Goal: Task Accomplishment & Management: Use online tool/utility

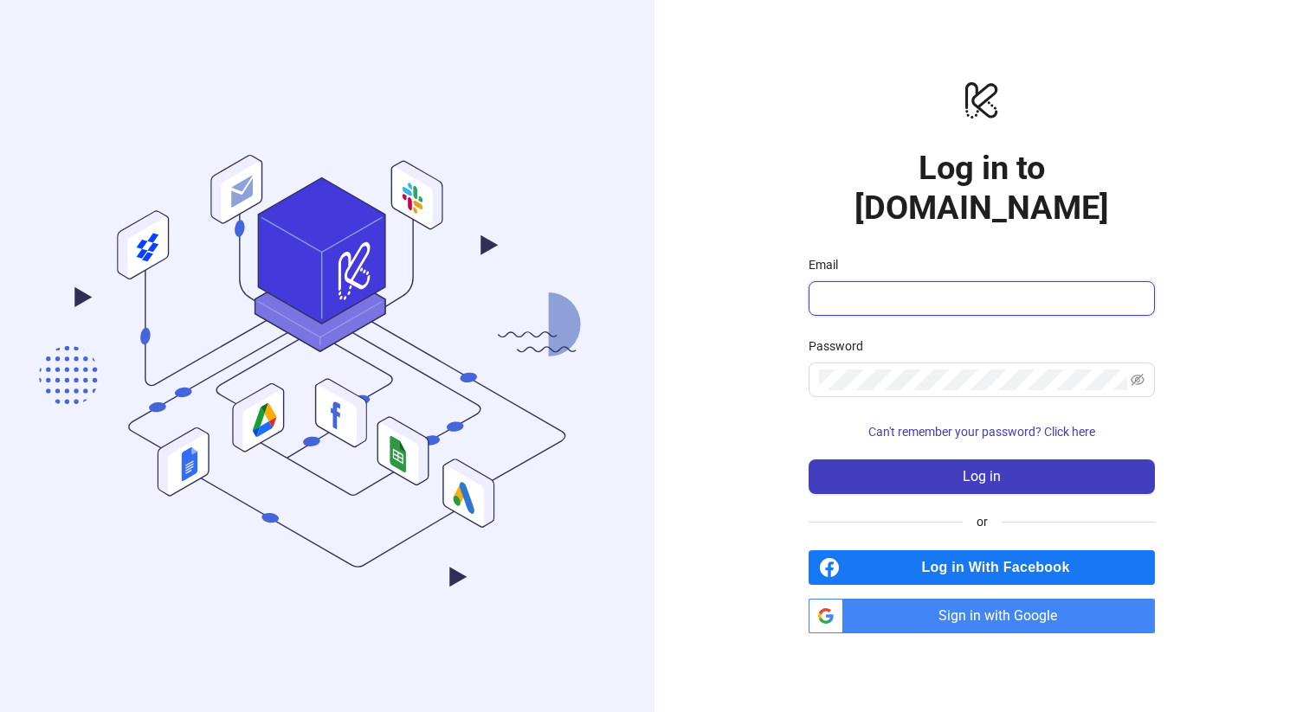
click at [977, 288] on input "Email" at bounding box center [980, 298] width 322 height 21
click at [971, 602] on span "Sign in with Google" at bounding box center [1002, 616] width 305 height 35
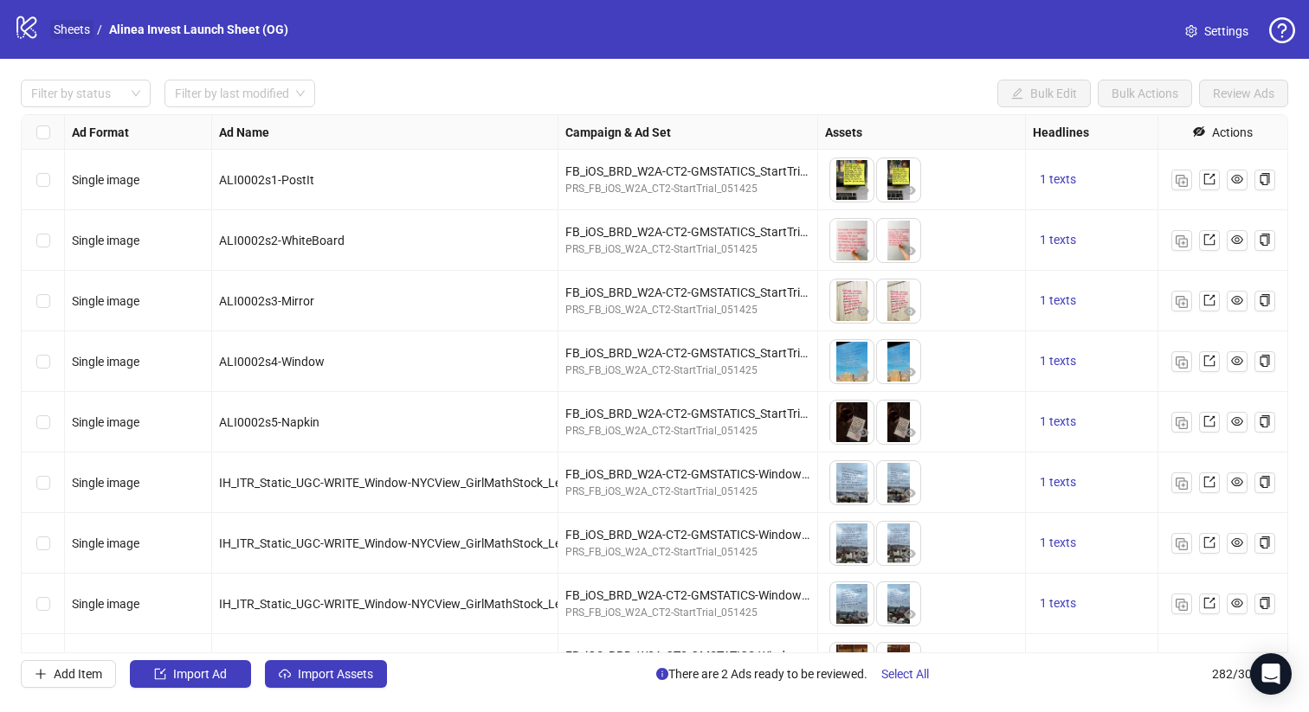
click at [77, 26] on link "Sheets" at bounding box center [71, 29] width 43 height 19
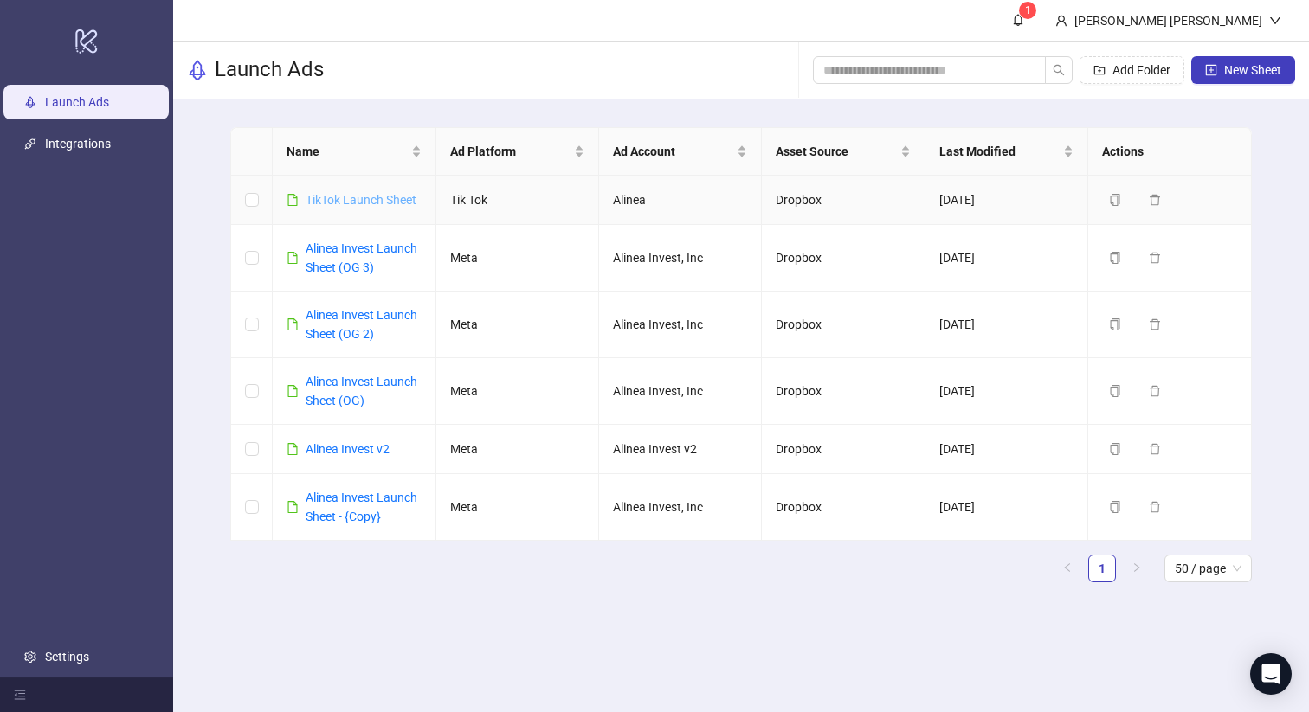
click at [371, 199] on link "TikTok Launch Sheet" at bounding box center [361, 200] width 111 height 14
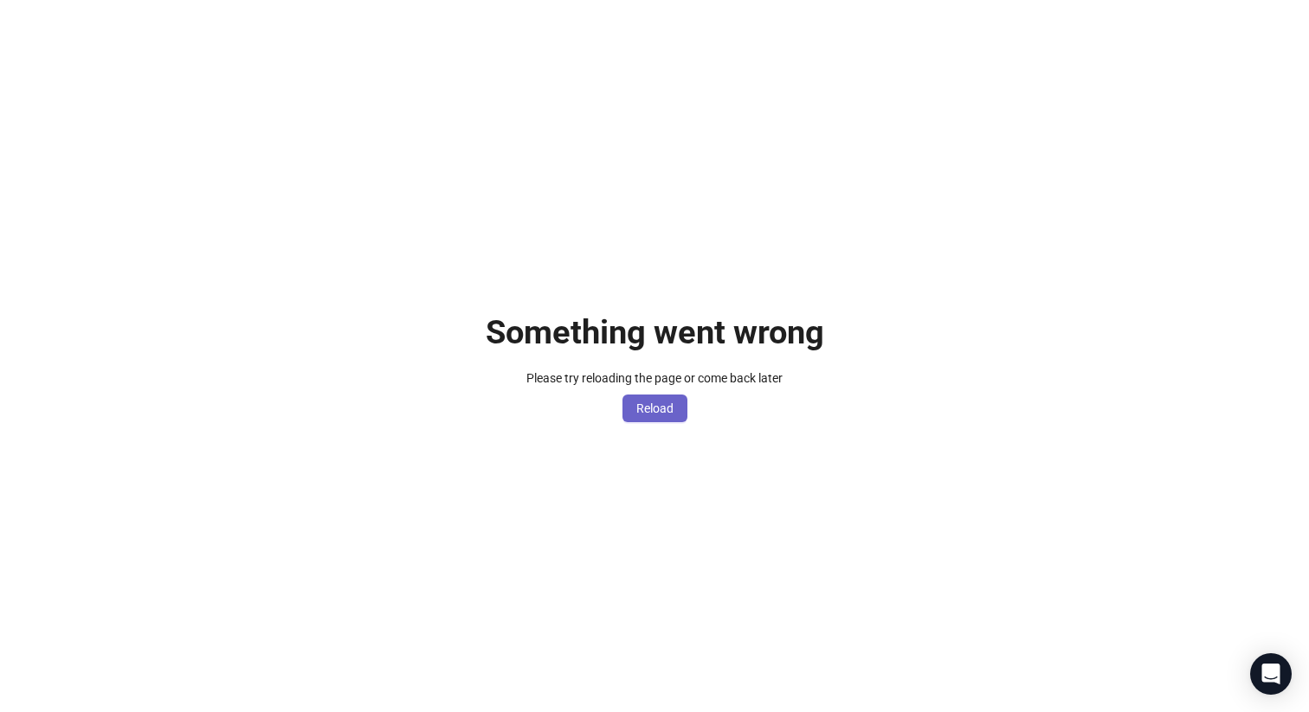
click at [651, 405] on span "Reload" at bounding box center [654, 409] width 37 height 14
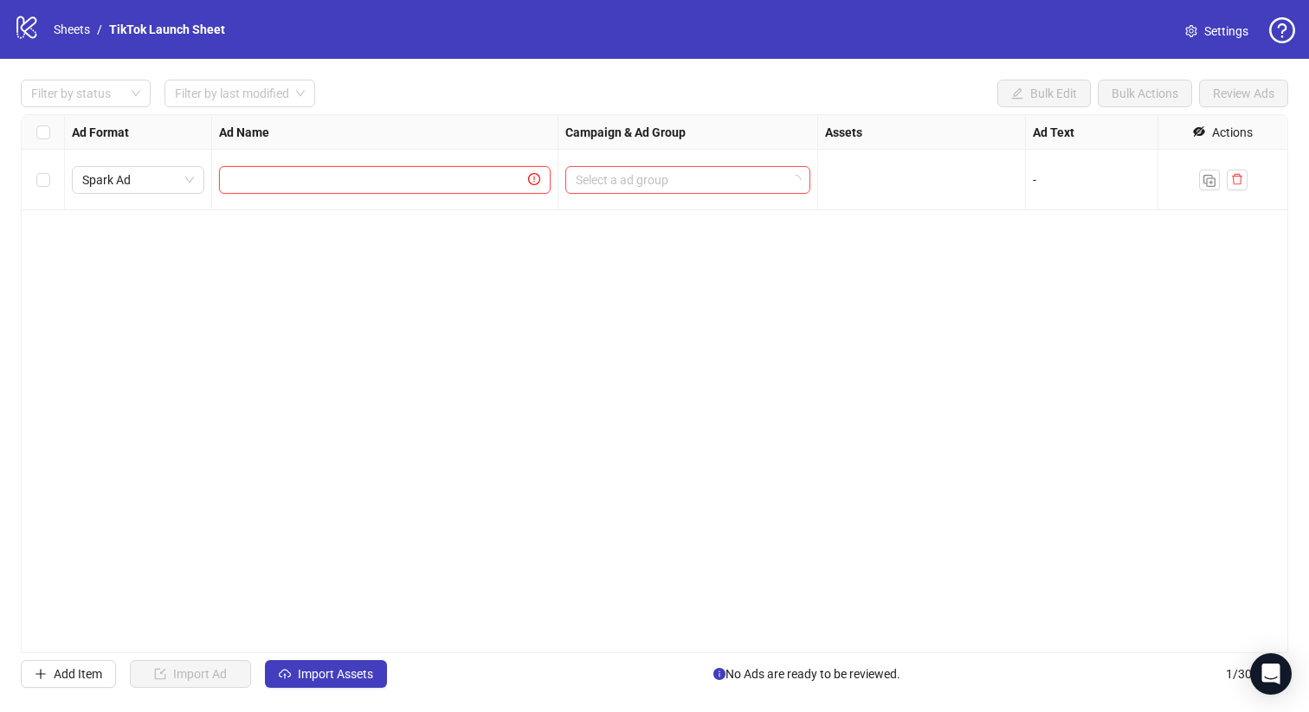
click at [358, 188] on input "text" at bounding box center [376, 180] width 295 height 19
click at [499, 272] on div "Ad Format Ad Name Campaign & Ad Group Assets Ad Text Landing Page URL URL Param…" at bounding box center [654, 383] width 1267 height 539
click at [623, 183] on input "search" at bounding box center [680, 180] width 209 height 26
click at [402, 229] on div "Ad Format Ad Name Campaign & Ad Group Assets Ad Text Landing Page URL URL Param…" at bounding box center [654, 383] width 1267 height 539
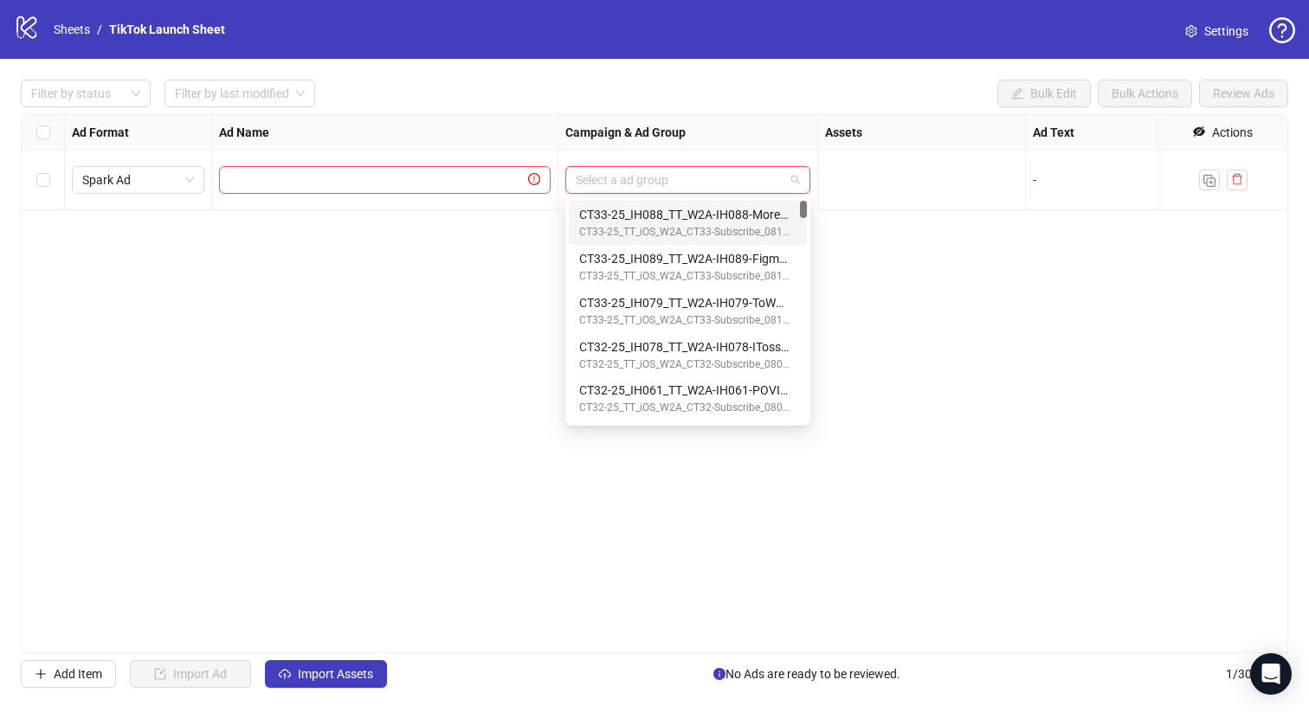
click at [700, 181] on input "search" at bounding box center [680, 180] width 209 height 26
click at [872, 291] on div "Ad Format Ad Name Campaign & Ad Group Assets Ad Text Landing Page URL URL Param…" at bounding box center [654, 383] width 1267 height 539
click at [686, 179] on input "search" at bounding box center [680, 180] width 209 height 26
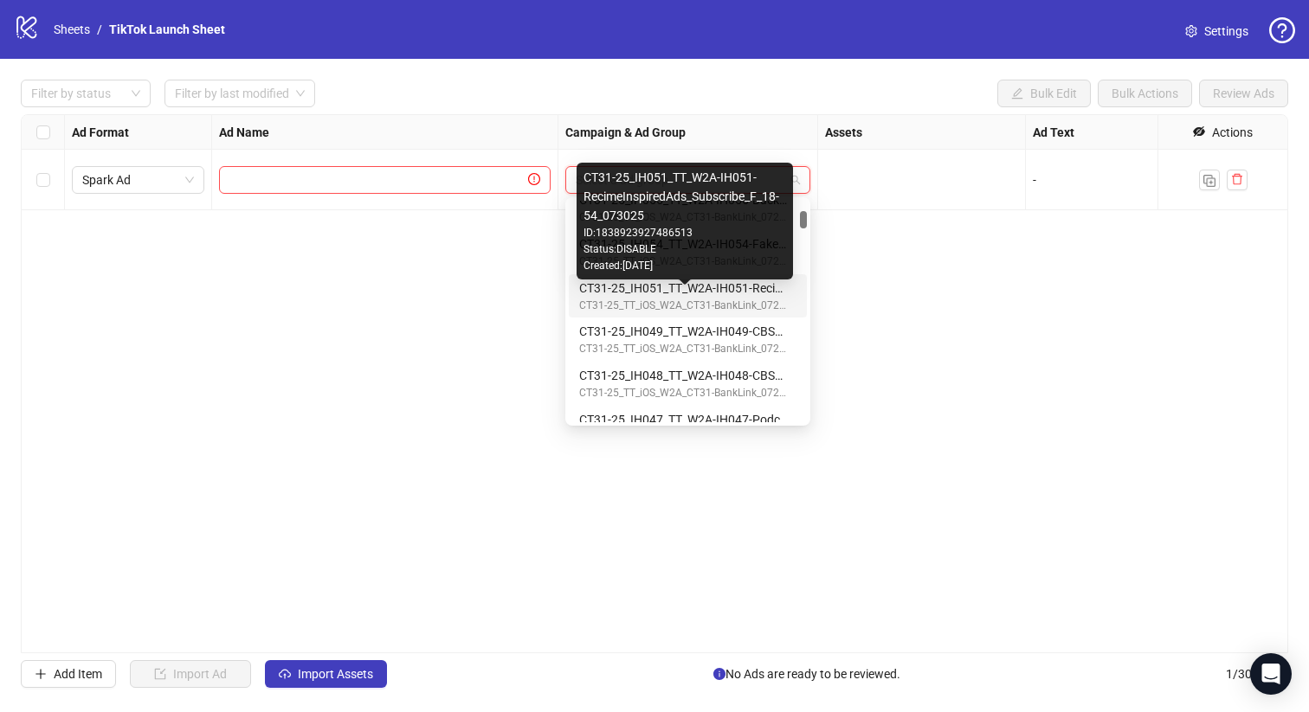
scroll to position [917, 0]
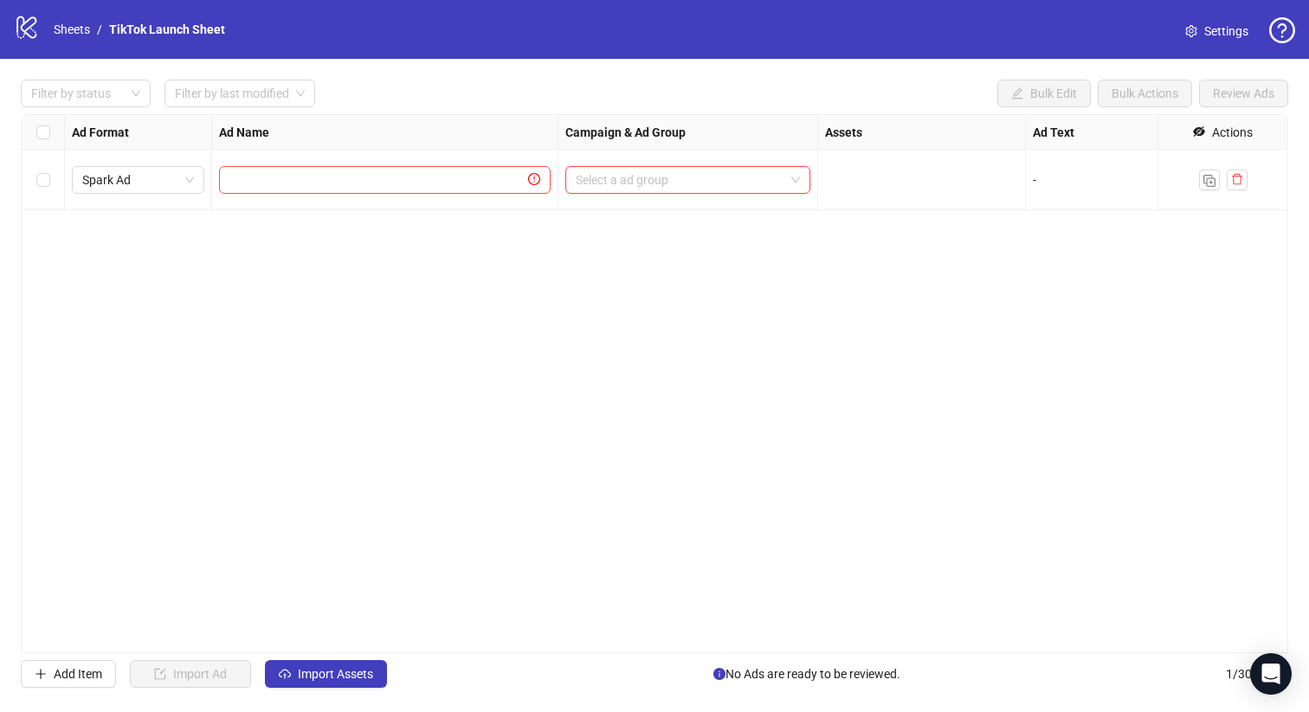
click at [798, 183] on span at bounding box center [688, 180] width 224 height 26
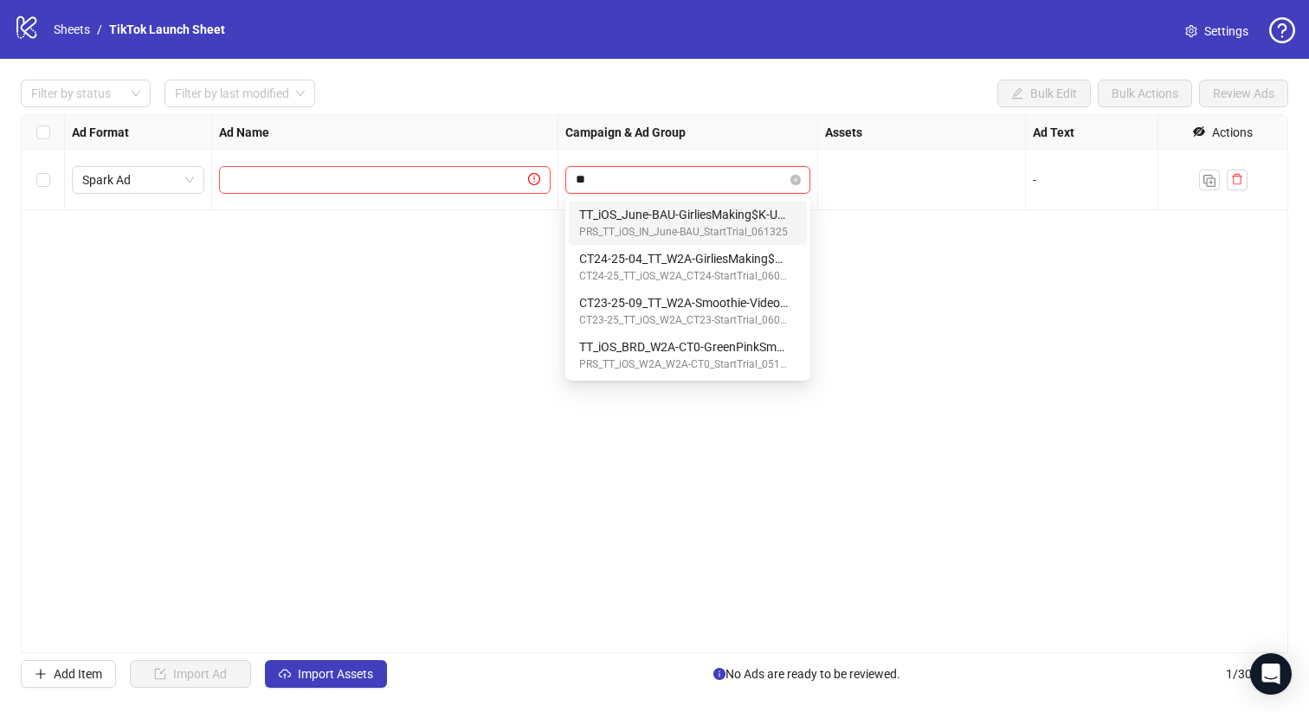
scroll to position [0, 0]
type input "*"
click at [447, 270] on div "Ad Format Ad Name Campaign & Ad Group Assets Ad Text Landing Page URL URL Param…" at bounding box center [654, 383] width 1267 height 539
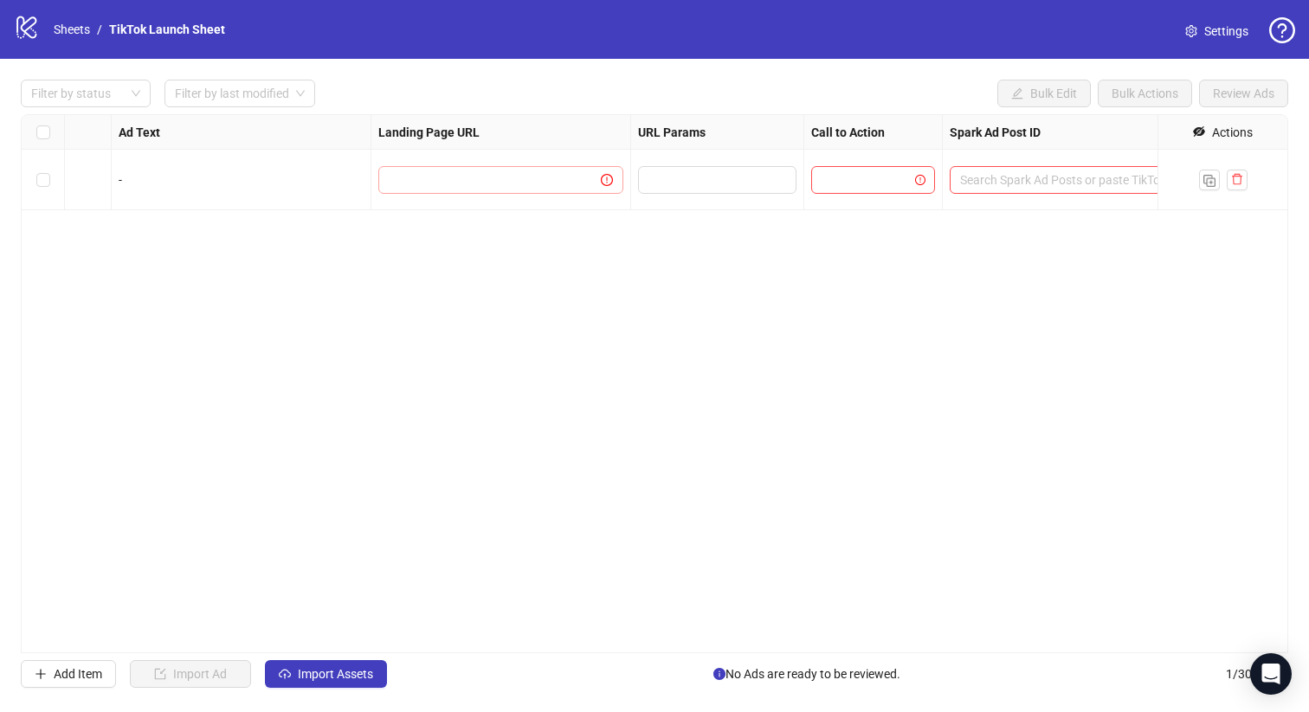
scroll to position [0, 1002]
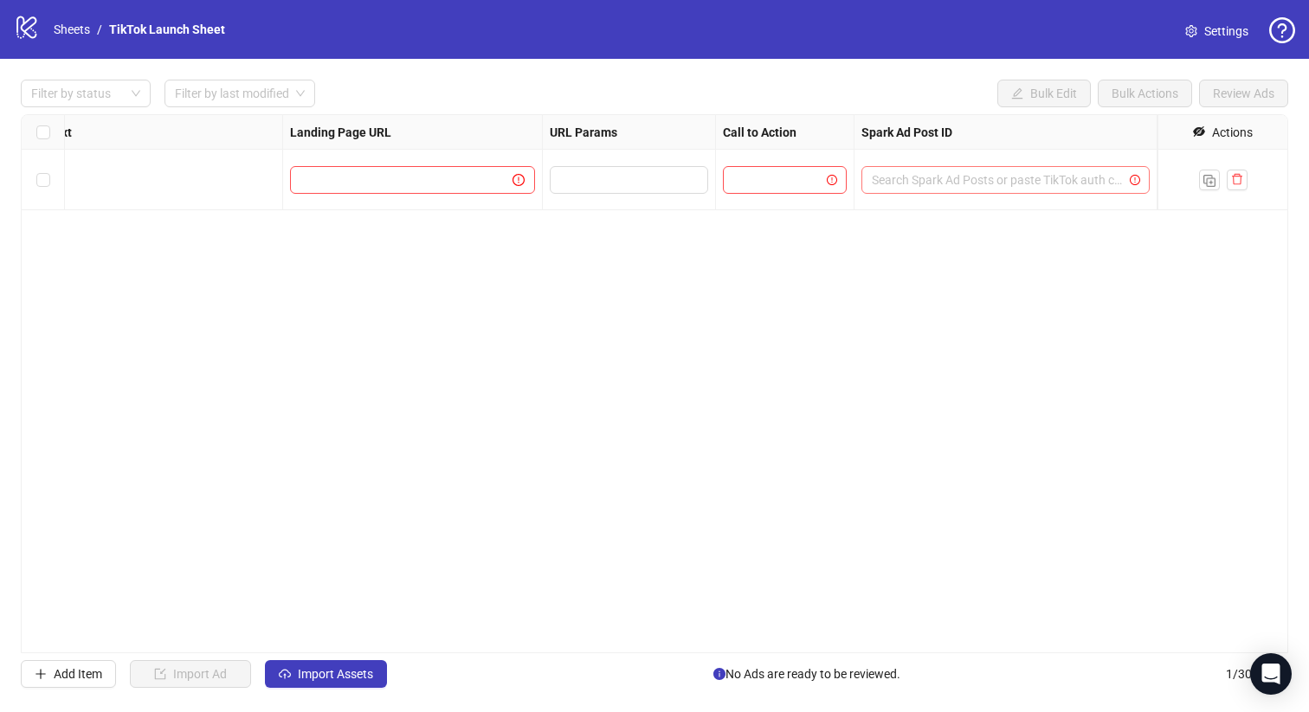
click at [933, 183] on input "search" at bounding box center [998, 180] width 252 height 26
click at [729, 300] on div "Ad Format Ad Name Campaign & Ad Group Assets Ad Text Landing Page URL URL Param…" at bounding box center [654, 383] width 1267 height 539
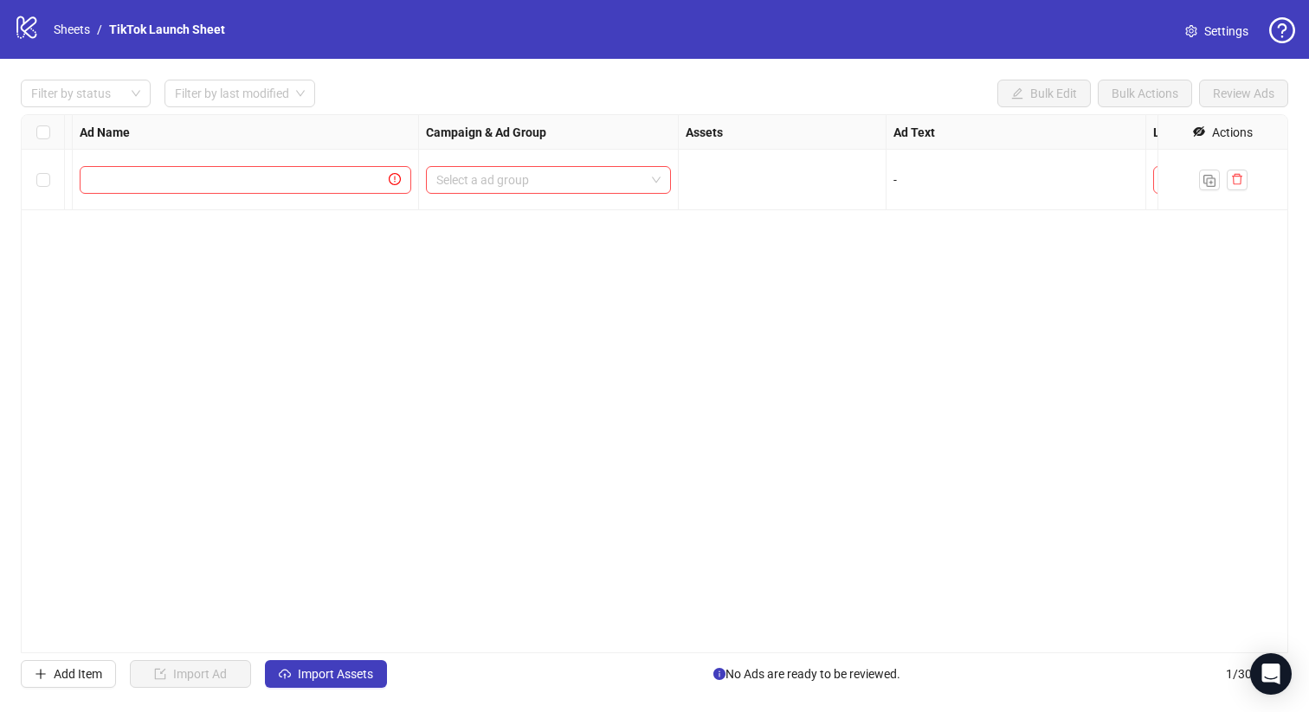
scroll to position [0, 0]
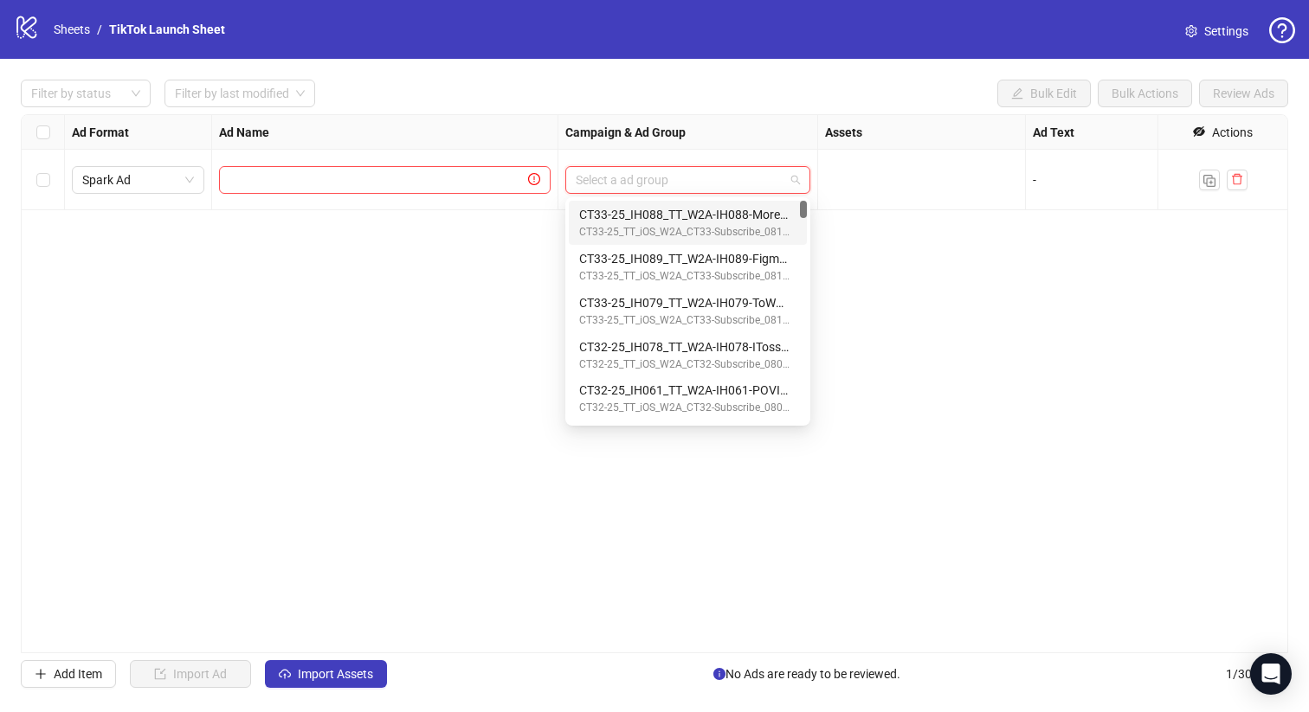
click at [630, 179] on input "search" at bounding box center [680, 180] width 209 height 26
click at [417, 297] on div "Ad Format Ad Name Campaign & Ad Group Assets Ad Text Landing Page URL URL Param…" at bounding box center [654, 383] width 1267 height 539
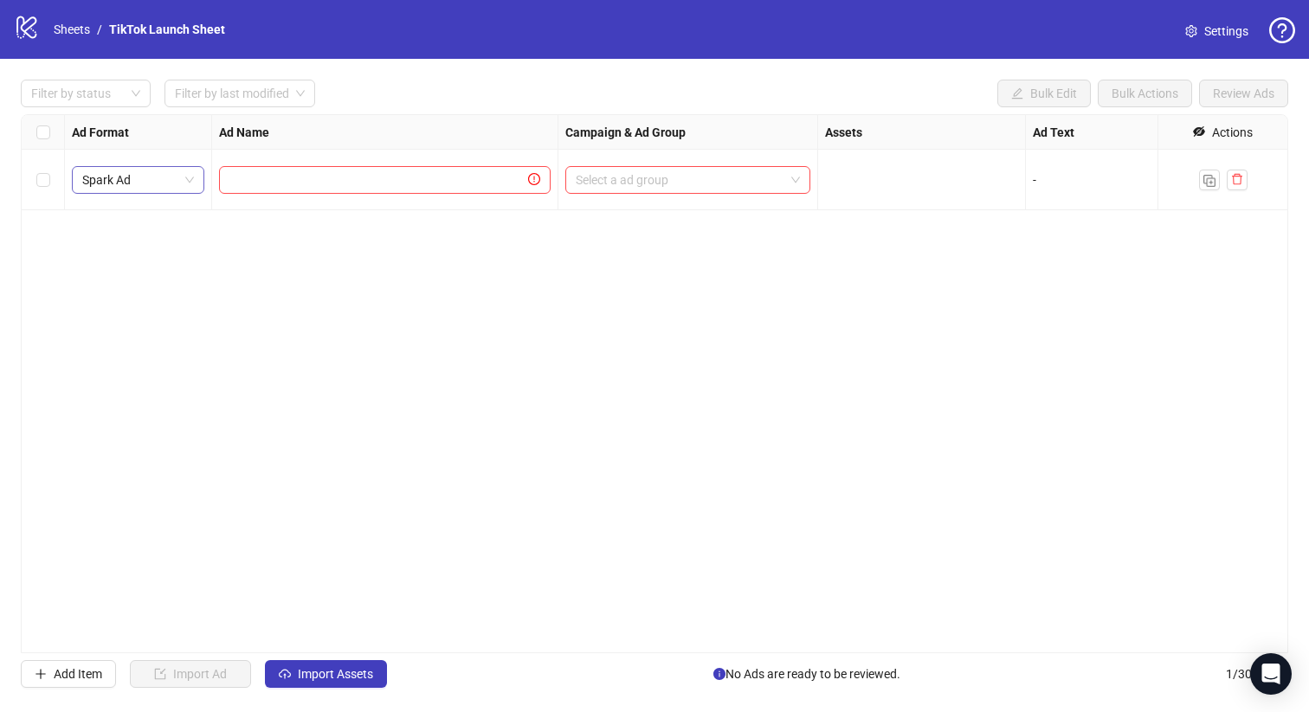
click at [105, 186] on span "Spark Ad" at bounding box center [138, 180] width 112 height 26
click at [114, 210] on div "Single Video" at bounding box center [138, 214] width 105 height 19
click at [188, 190] on span "Single Video" at bounding box center [138, 180] width 112 height 26
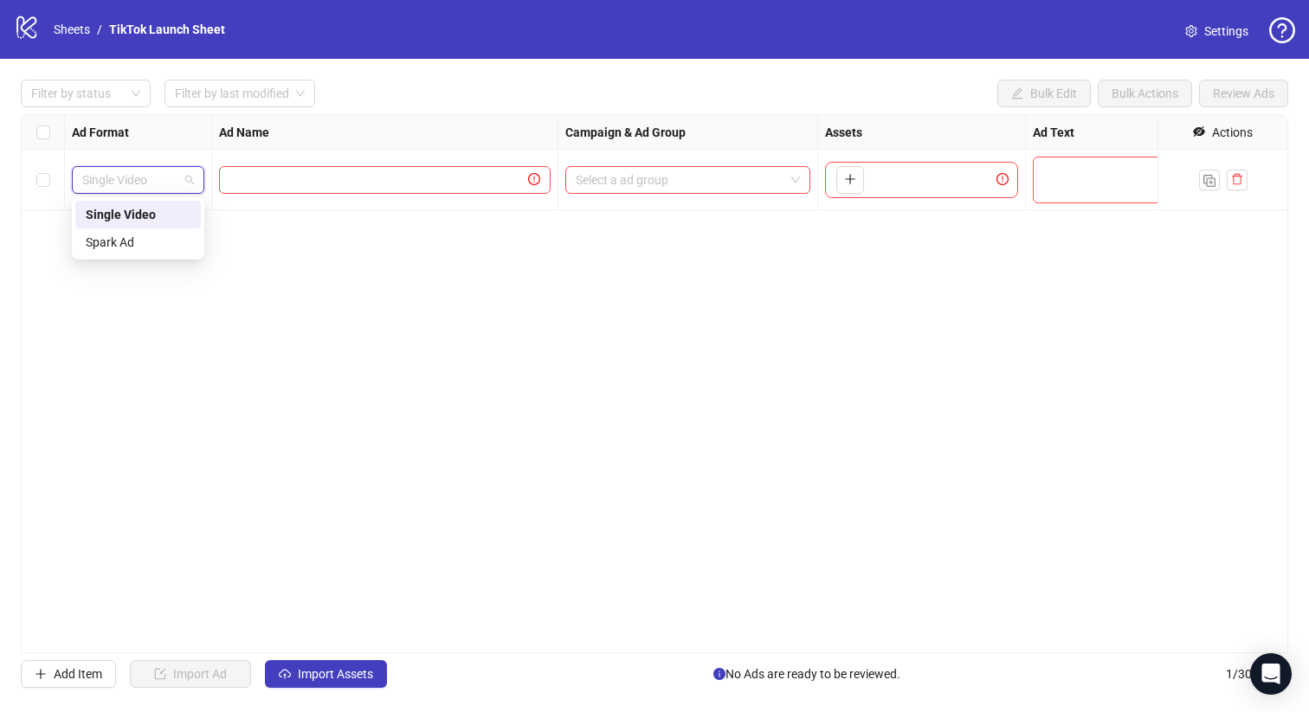
click at [171, 230] on div "Spark Ad" at bounding box center [138, 243] width 126 height 28
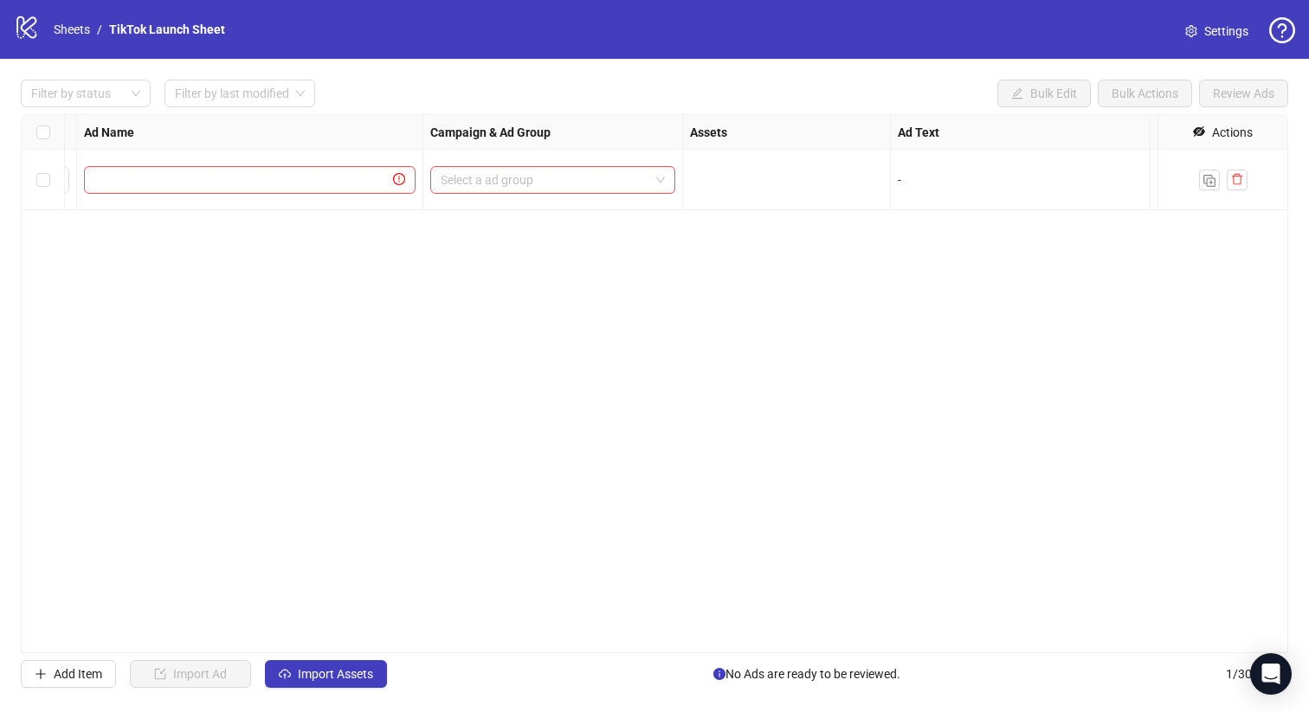
scroll to position [0, 143]
click at [490, 177] on input "search" at bounding box center [537, 180] width 209 height 26
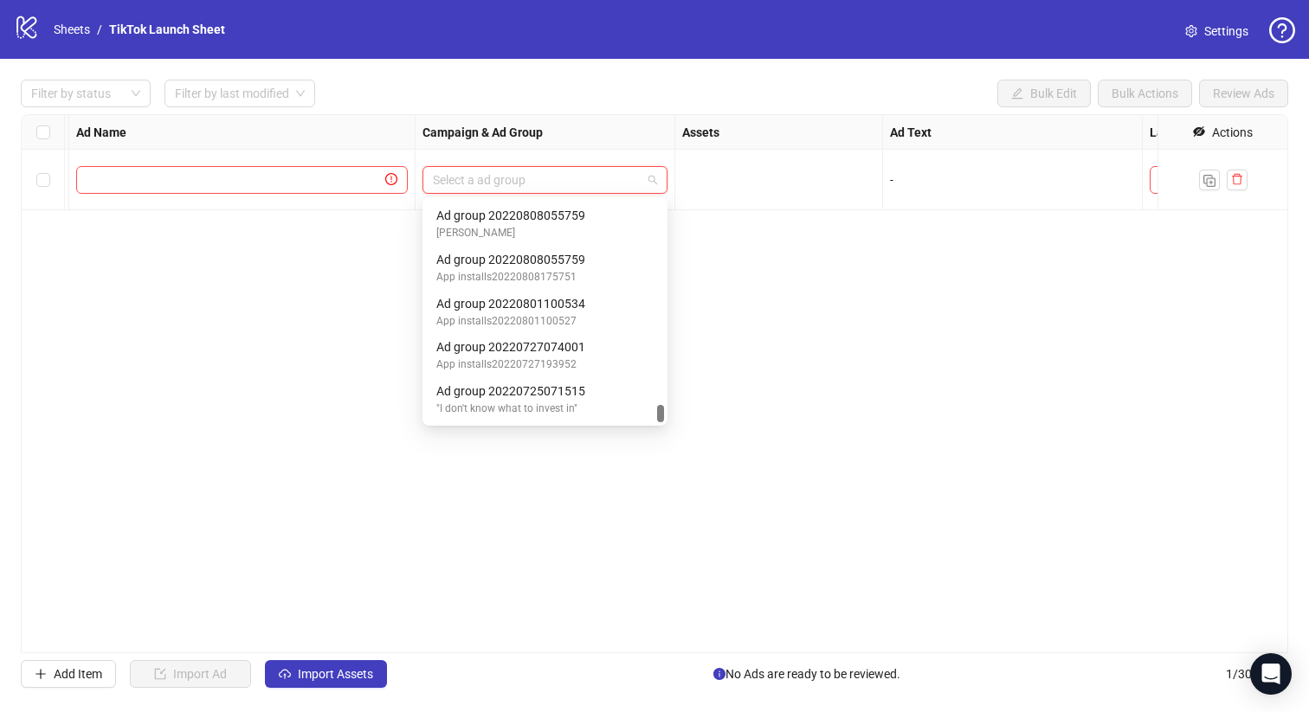
drag, startPoint x: 660, startPoint y: 237, endPoint x: 674, endPoint y: 427, distance: 190.1
click at [674, 427] on body "logo/logo-mobile Sheets / TikTok Launch Sheet Settings Filter by status Filter …" at bounding box center [654, 356] width 1309 height 712
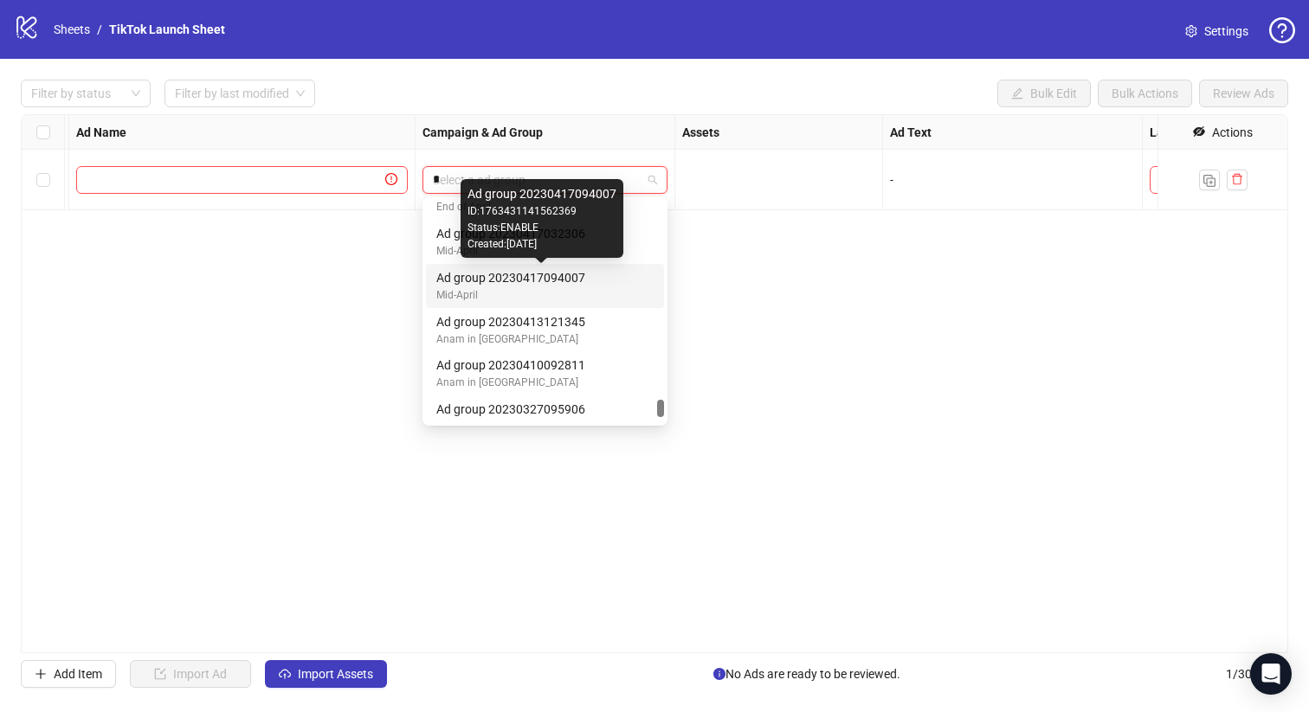
scroll to position [0, 0]
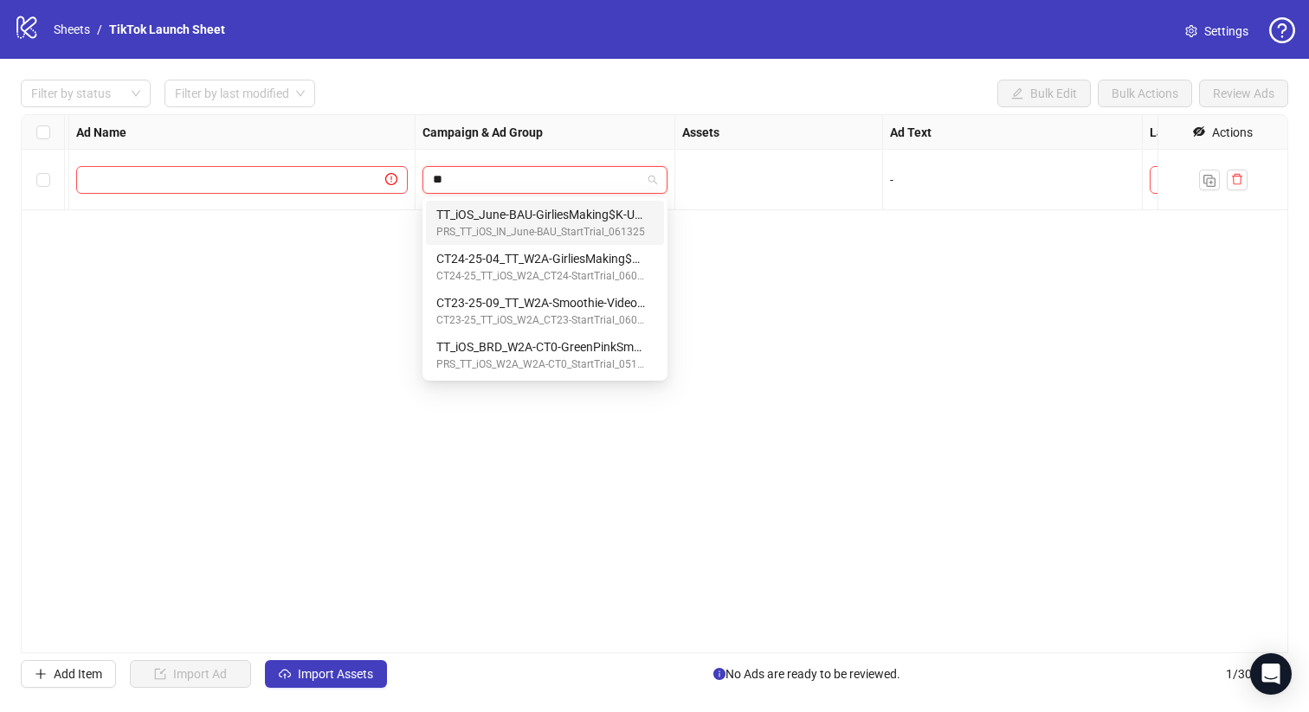
type input "*"
click at [749, 287] on div "Ad Format Ad Name Campaign & Ad Group Assets Ad Text Landing Page URL URL Param…" at bounding box center [654, 383] width 1267 height 539
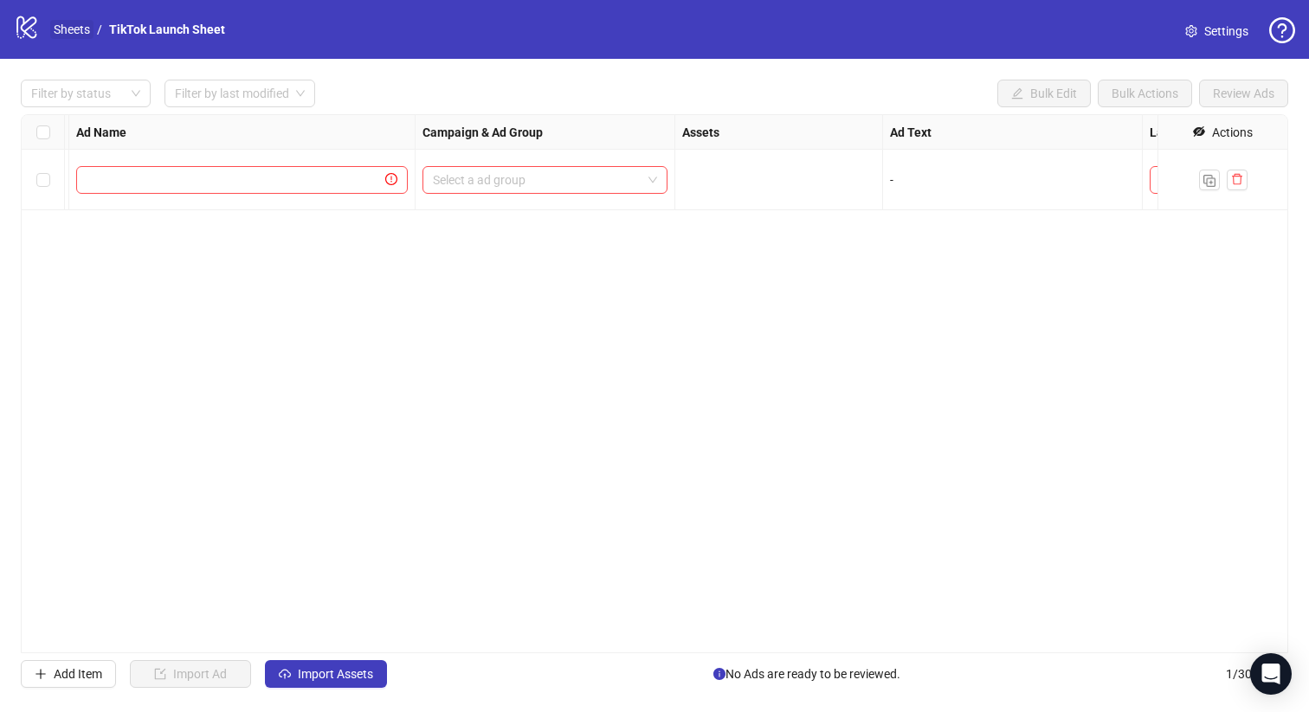
click at [80, 27] on link "Sheets" at bounding box center [71, 29] width 43 height 19
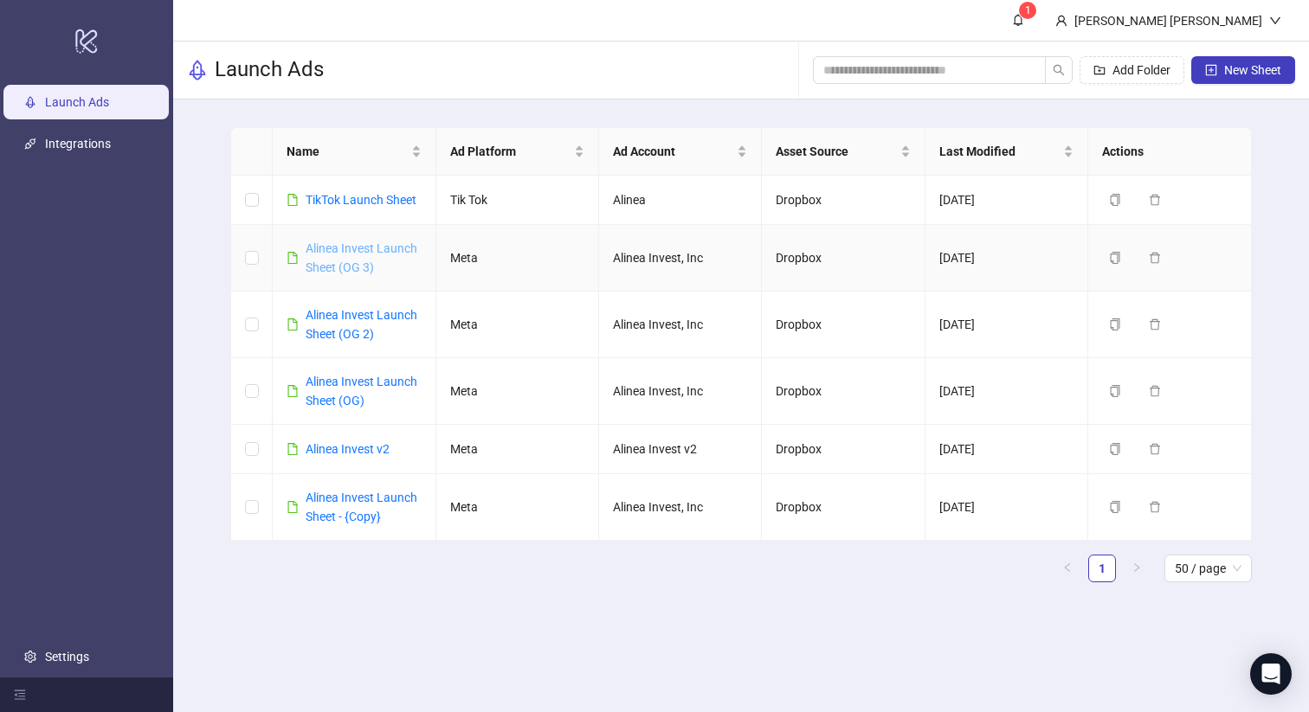
click at [333, 263] on link "Alinea Invest Launch Sheet (OG 3)" at bounding box center [362, 257] width 112 height 33
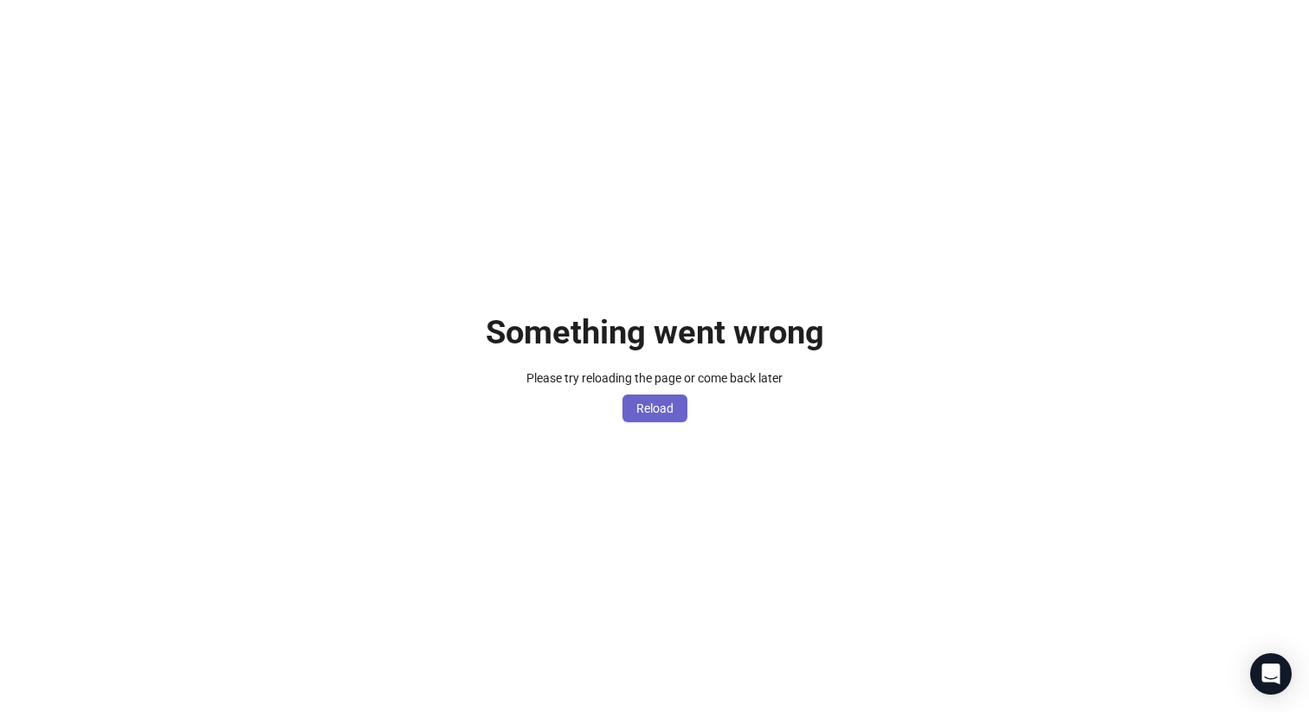
click at [659, 412] on span "Reload" at bounding box center [654, 409] width 37 height 14
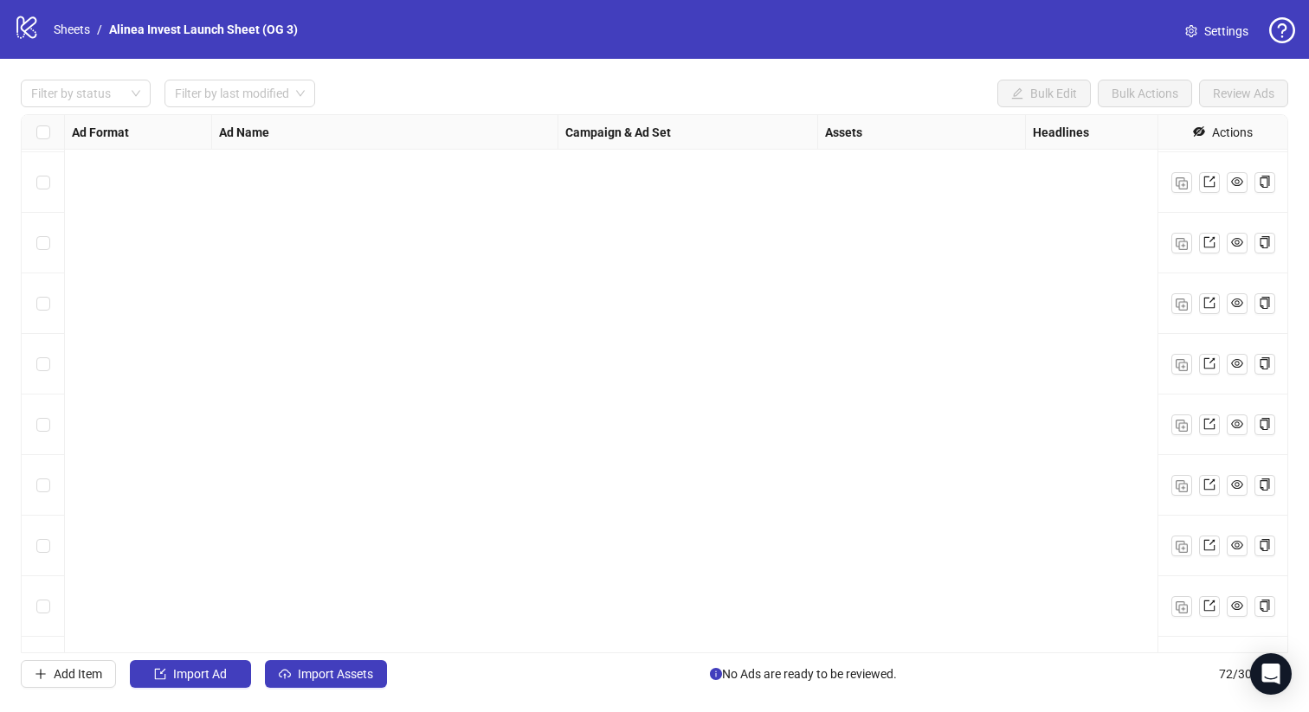
scroll to position [3860, 0]
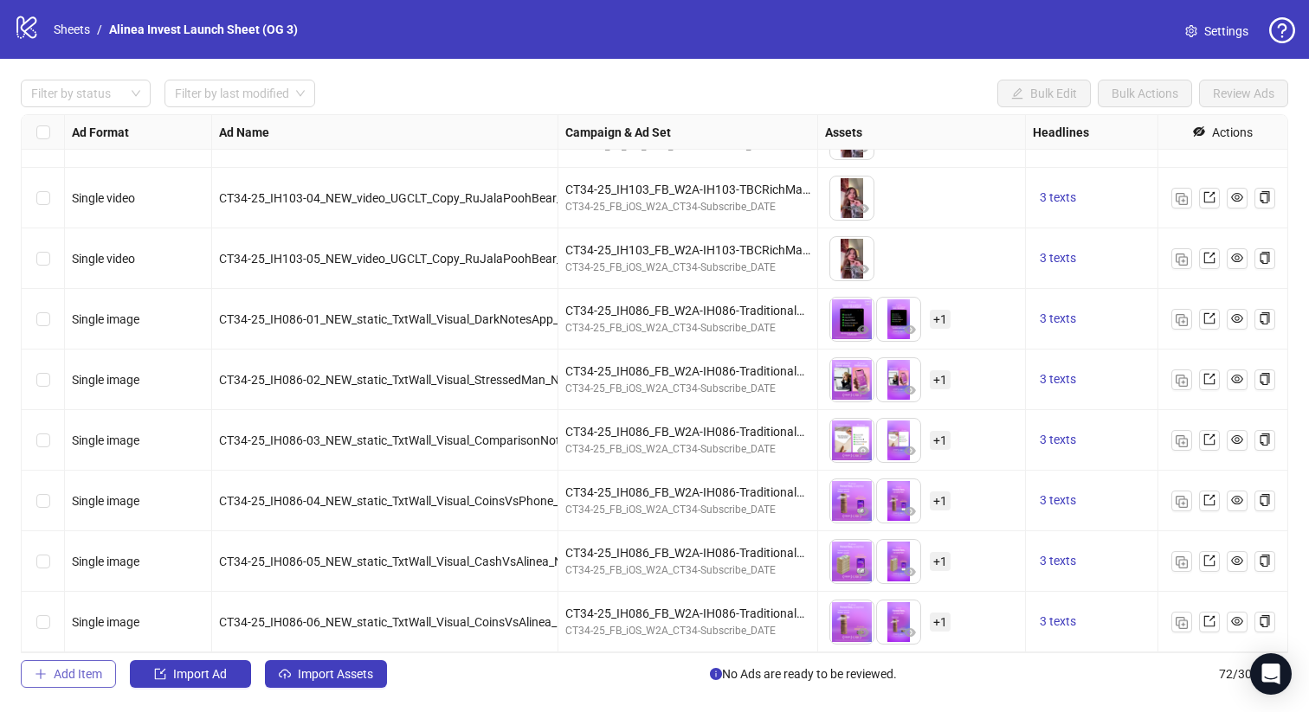
click at [88, 679] on span "Add Item" at bounding box center [78, 674] width 48 height 14
click at [76, 676] on span "Add Item" at bounding box center [78, 674] width 48 height 14
click at [72, 669] on span "Add Item" at bounding box center [78, 674] width 48 height 14
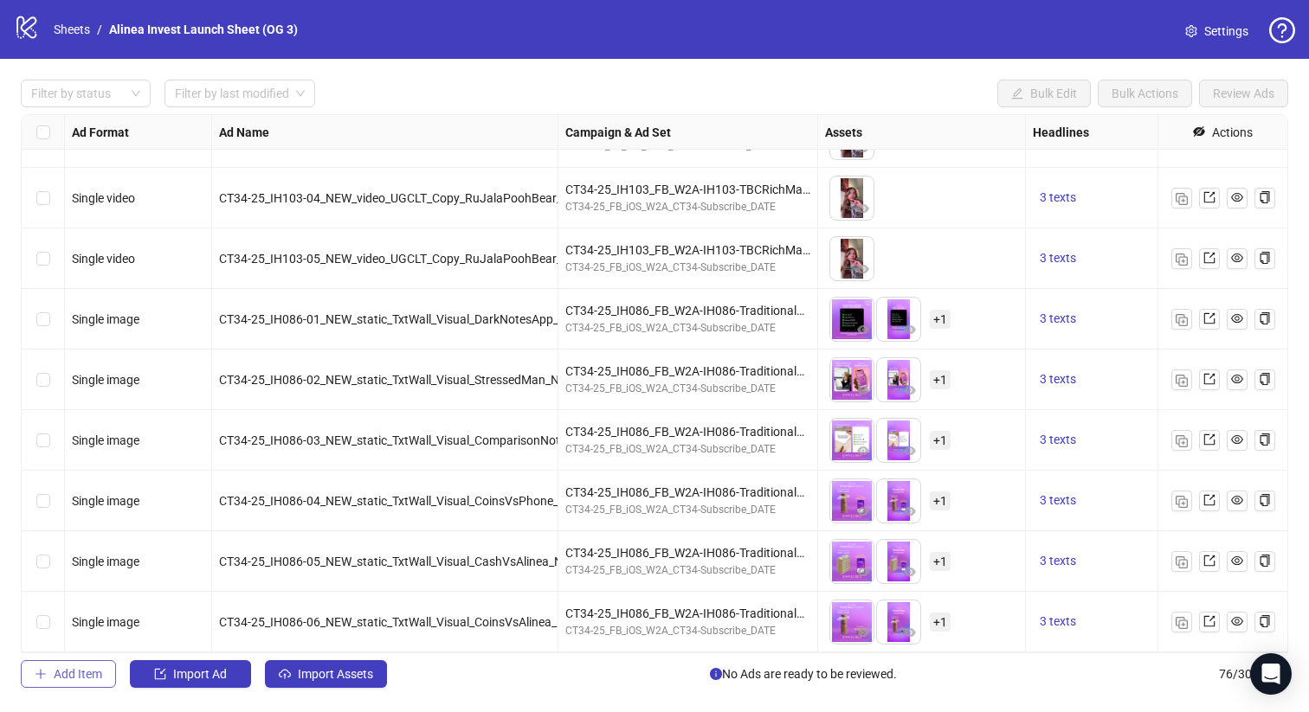
click at [72, 669] on span "Add Item" at bounding box center [78, 674] width 48 height 14
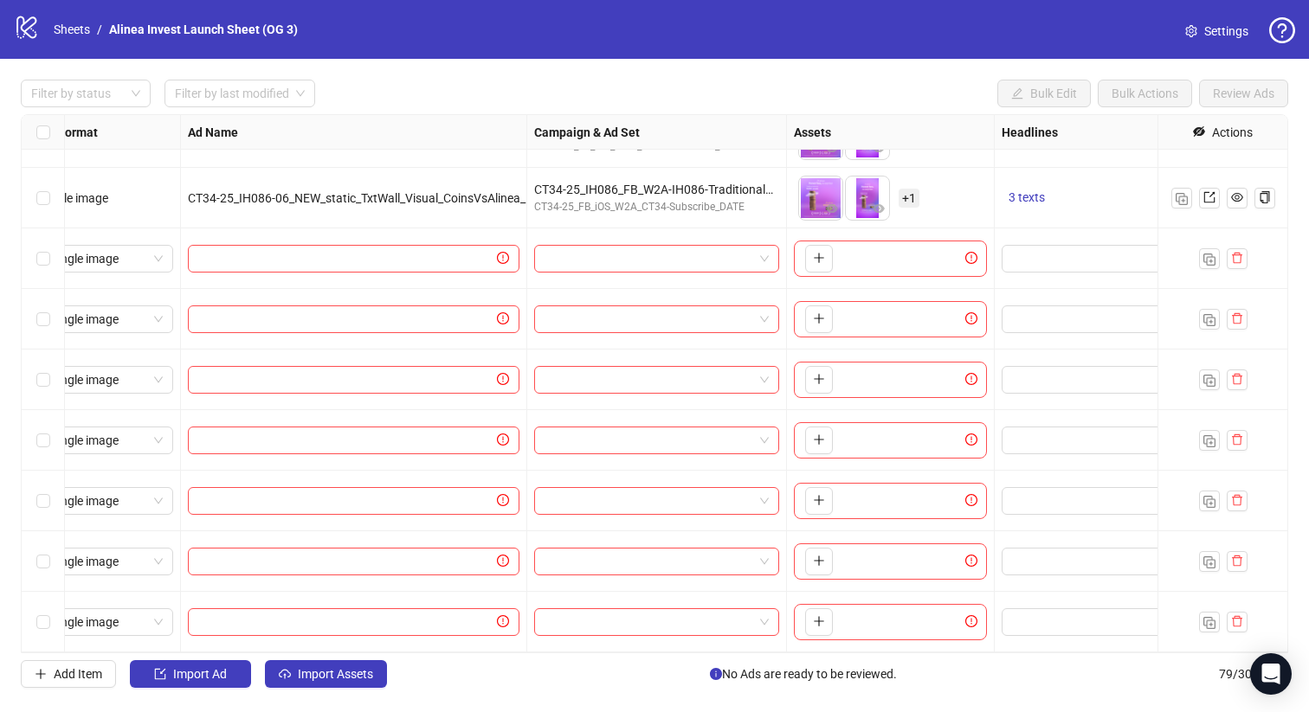
scroll to position [4284, 0]
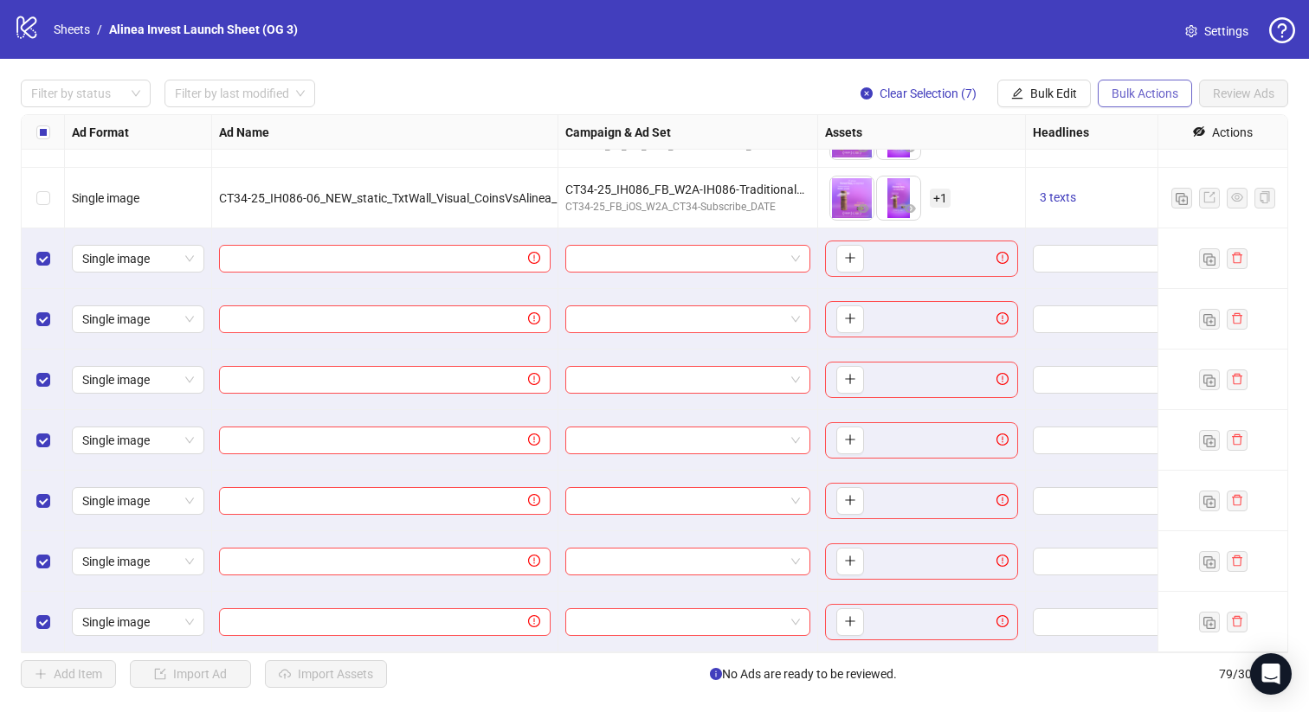
click at [1129, 97] on span "Bulk Actions" at bounding box center [1144, 94] width 67 height 14
click at [1063, 98] on span "Bulk Edit" at bounding box center [1053, 94] width 47 height 14
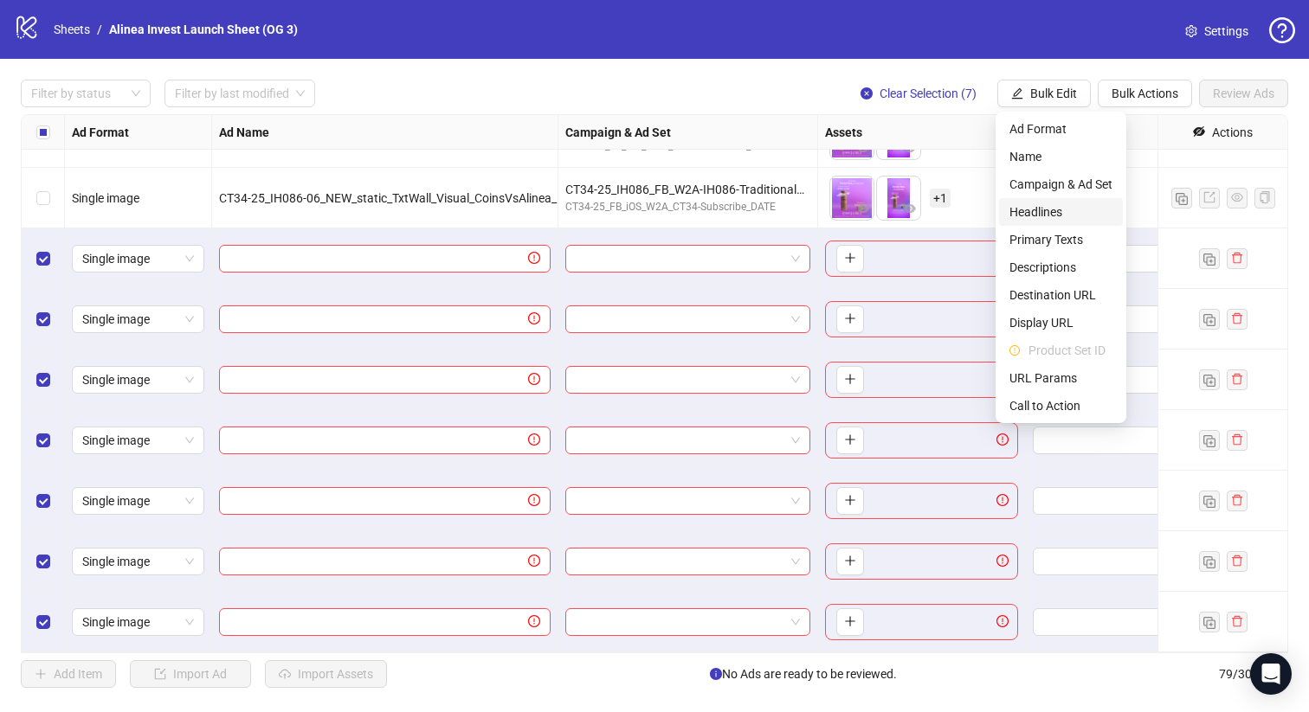
click at [1052, 211] on span "Headlines" at bounding box center [1060, 212] width 103 height 19
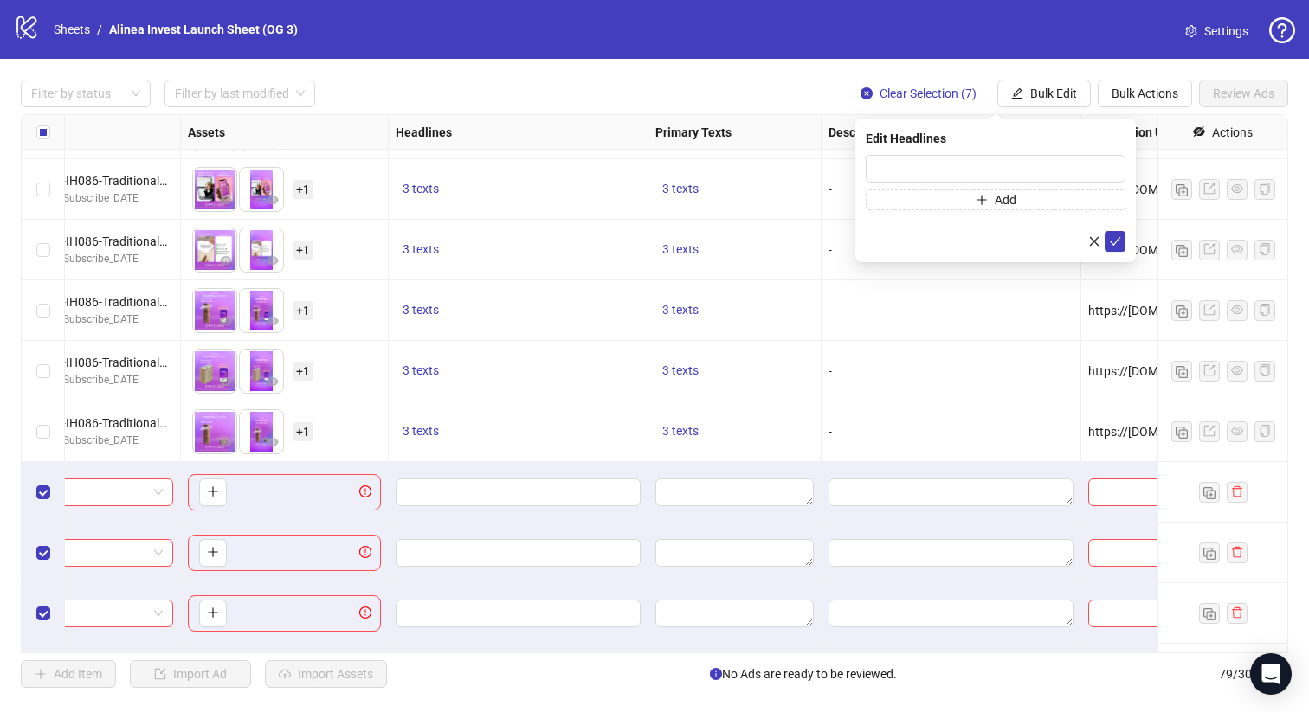
scroll to position [4096, 637]
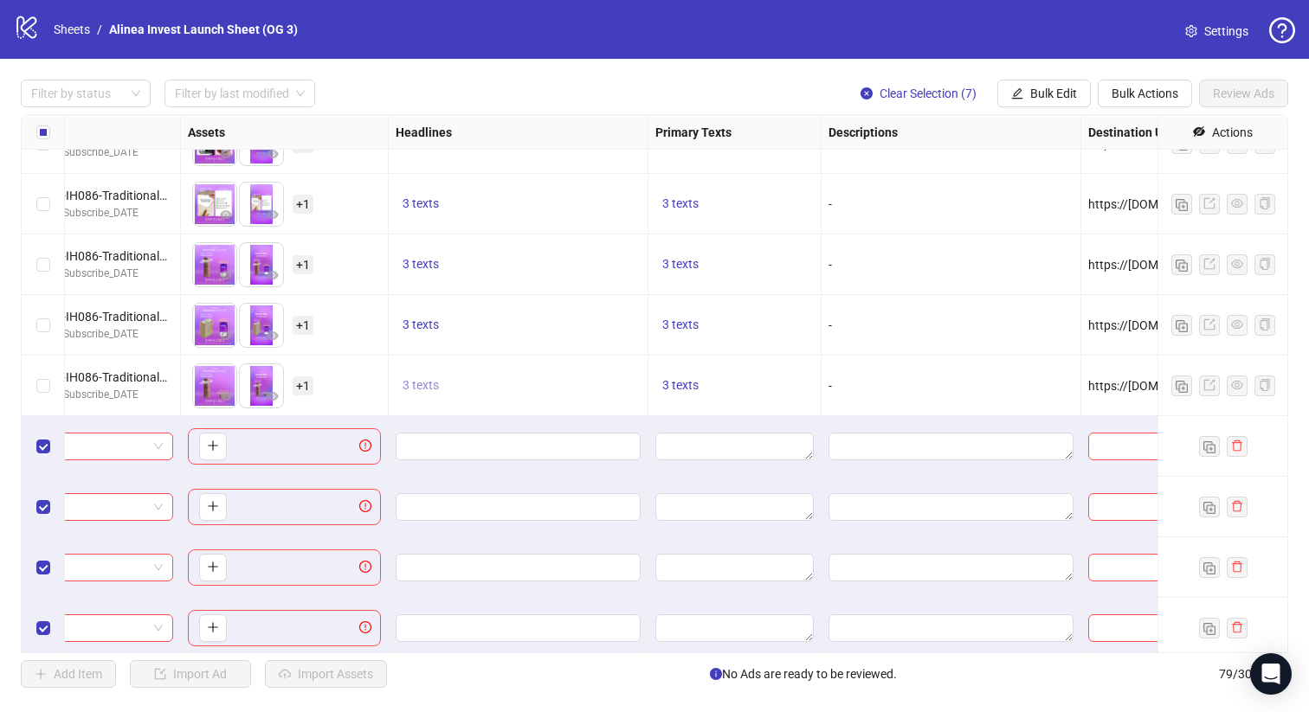
click at [425, 383] on span "3 texts" at bounding box center [420, 385] width 36 height 14
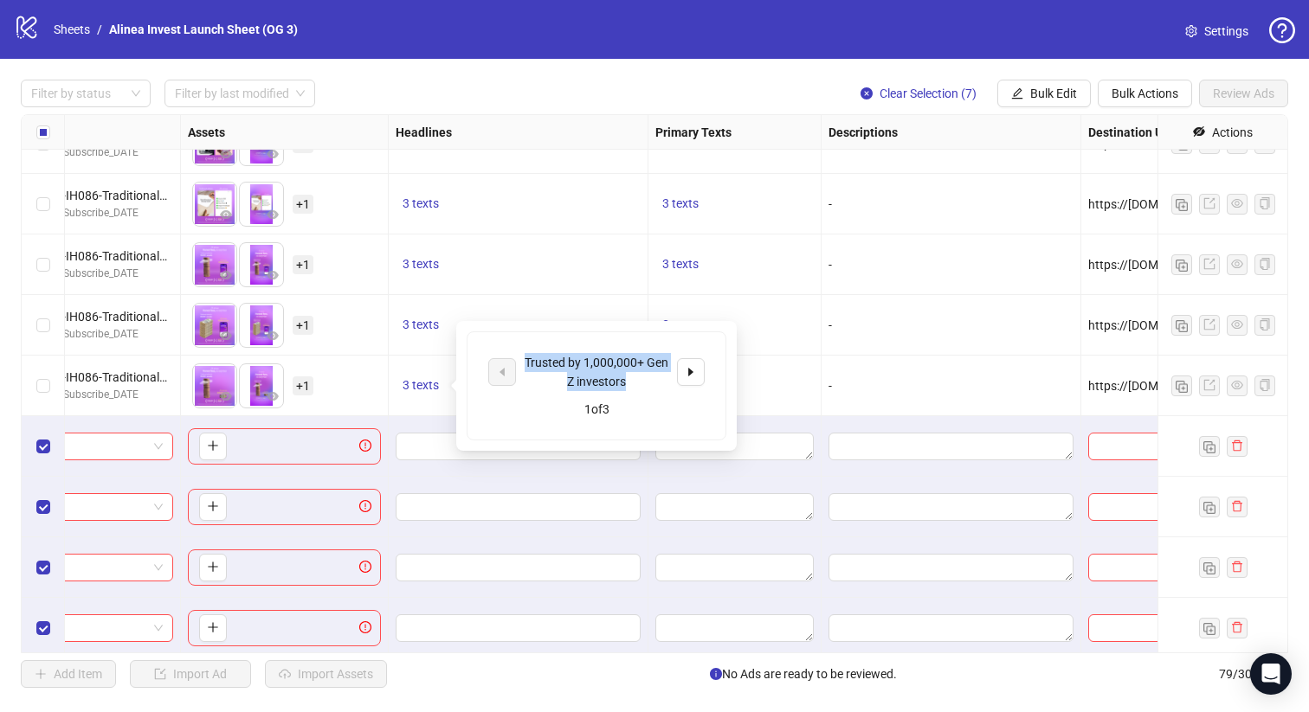
drag, startPoint x: 639, startPoint y: 381, endPoint x: 505, endPoint y: 344, distance: 139.0
click at [505, 344] on div "Trusted by 1,000,000+ Gen Z investors 1 of 3" at bounding box center [596, 385] width 258 height 107
copy div "Trusted by 1,000,000+ Gen Z investors"
click at [1034, 100] on span "Bulk Edit" at bounding box center [1053, 94] width 47 height 14
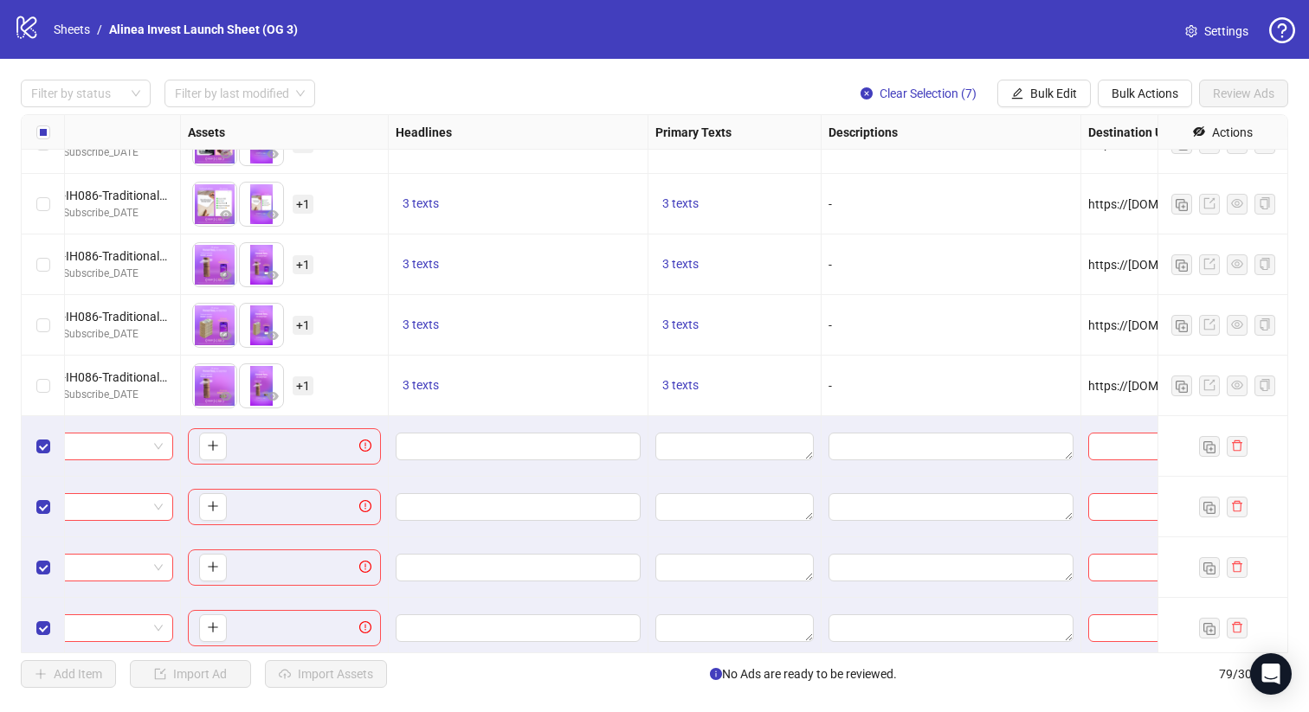
click at [603, 71] on div "Filter by status Filter by last modified Clear Selection (7) Bulk Edit Bulk Act…" at bounding box center [654, 384] width 1309 height 650
click at [1034, 93] on span "Bulk Edit" at bounding box center [1053, 94] width 47 height 14
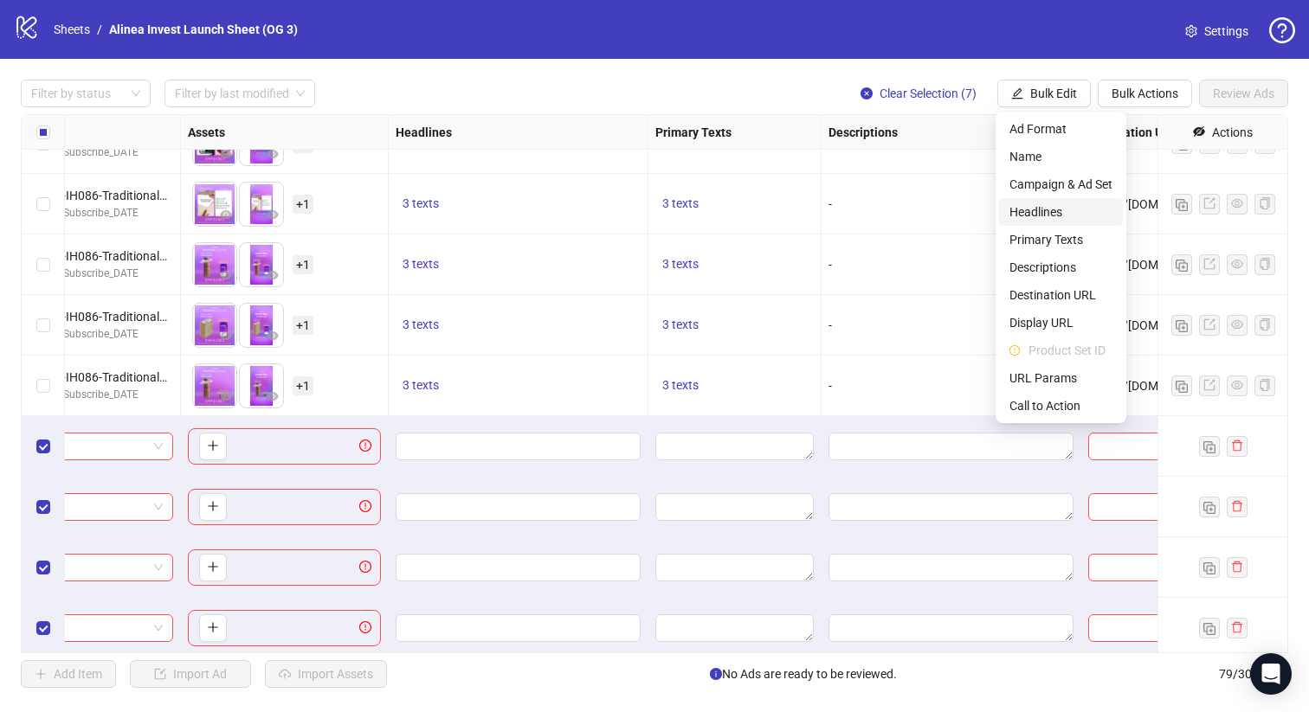
click at [1044, 211] on span "Headlines" at bounding box center [1060, 212] width 103 height 19
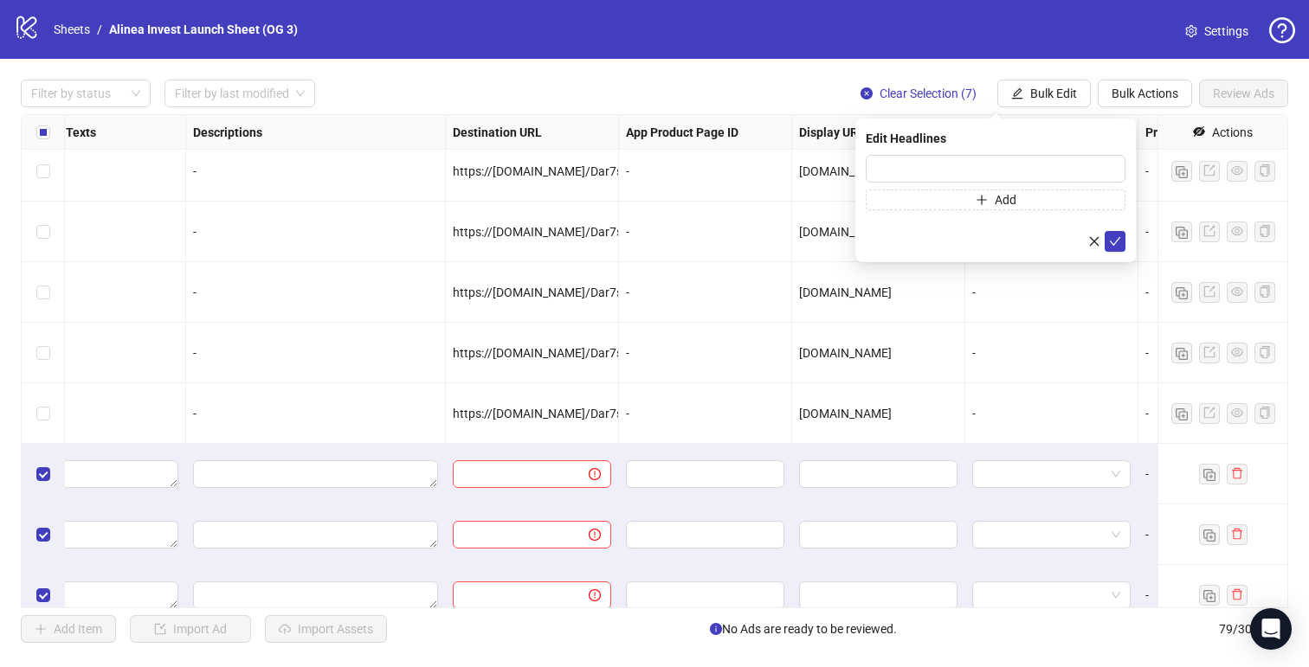
scroll to position [3973, 1272]
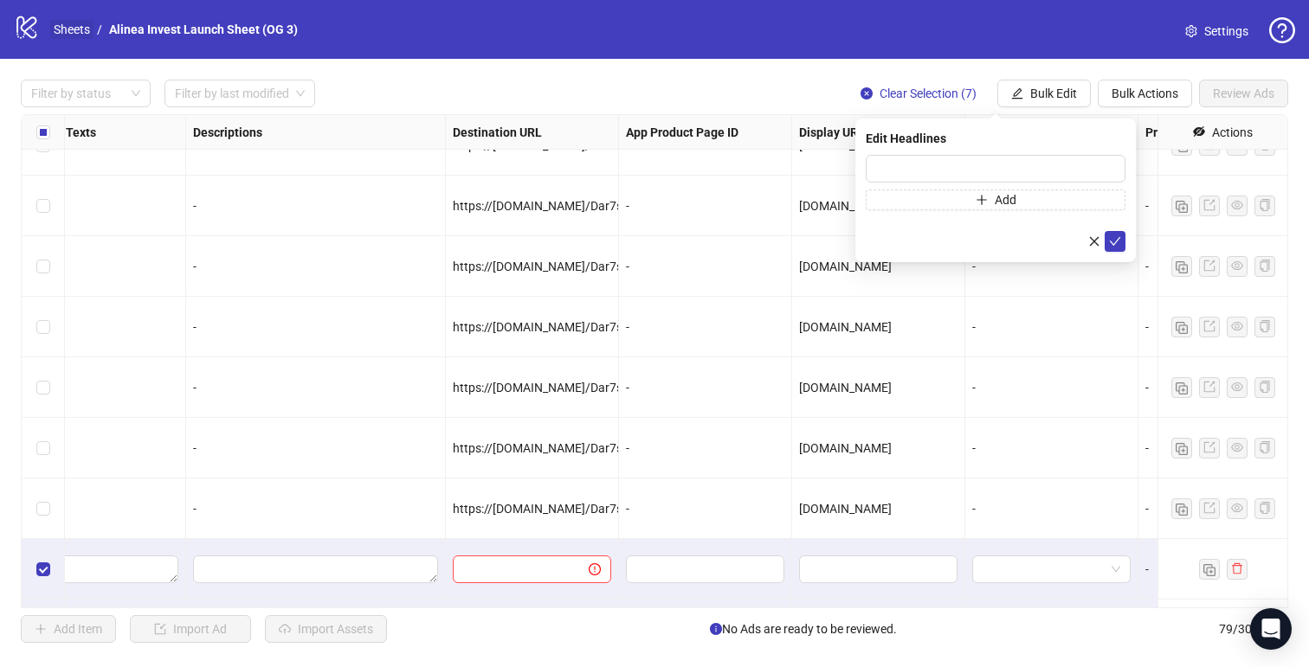
click at [68, 24] on link "Sheets" at bounding box center [71, 29] width 43 height 19
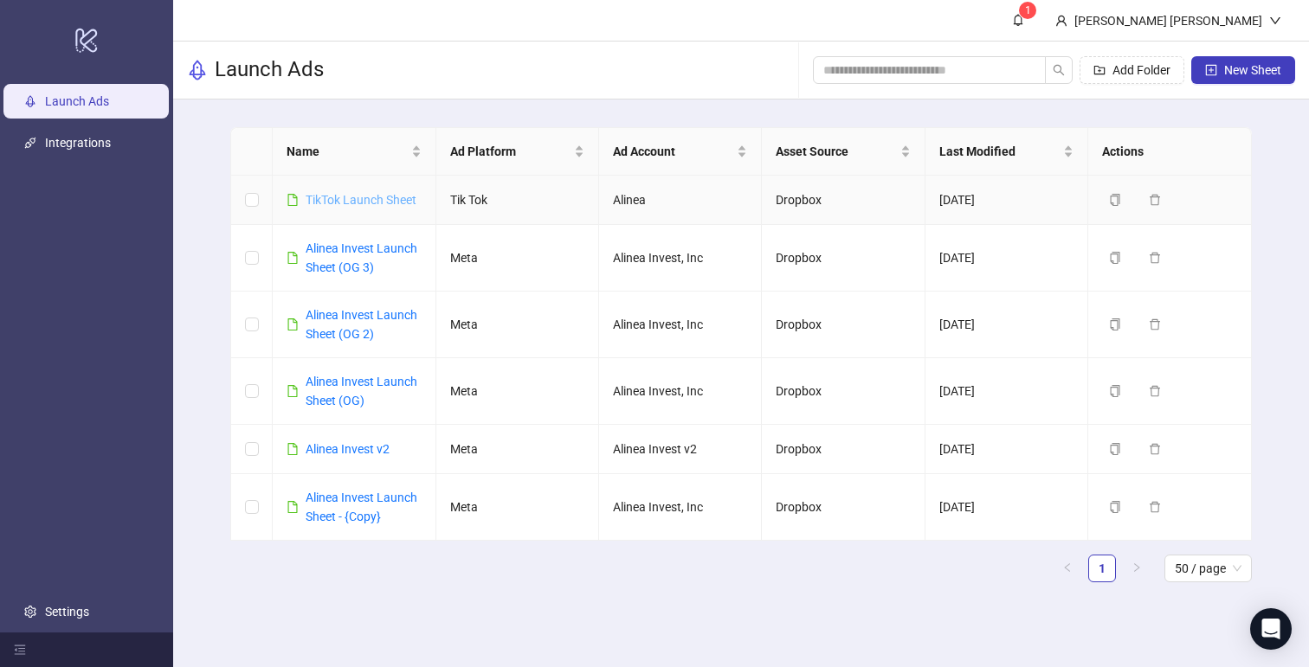
click at [348, 198] on link "TikTok Launch Sheet" at bounding box center [361, 200] width 111 height 14
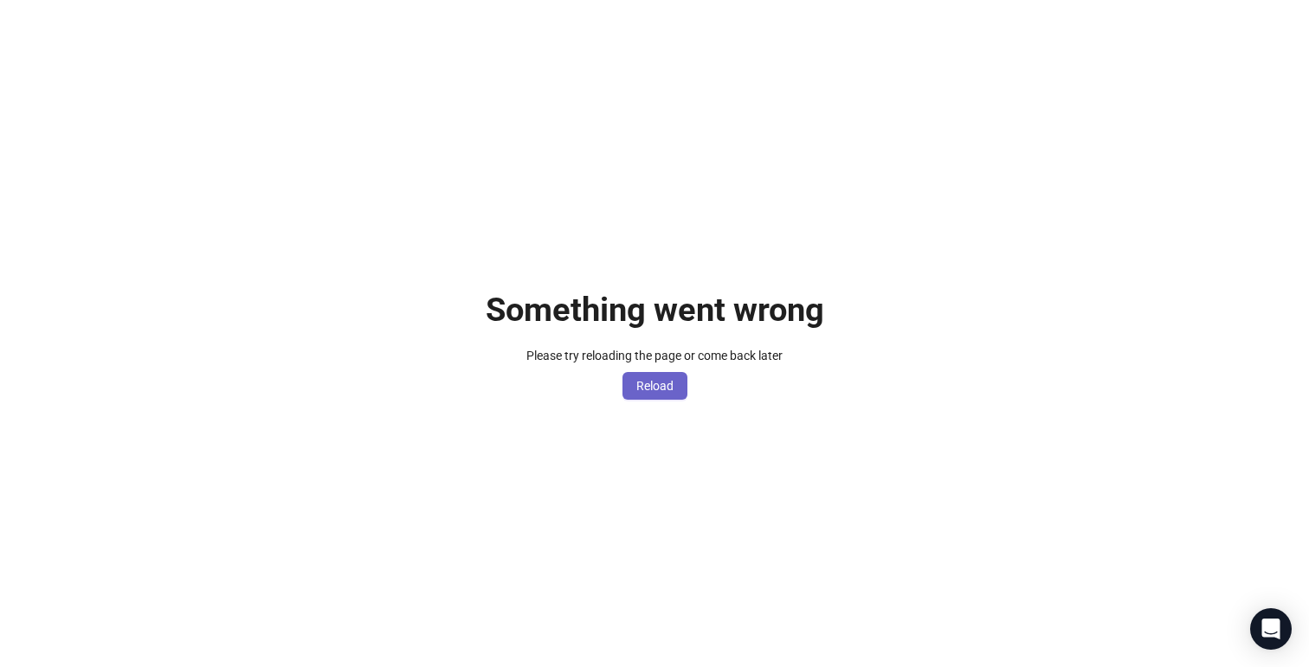
click at [643, 389] on span "Reload" at bounding box center [654, 386] width 37 height 14
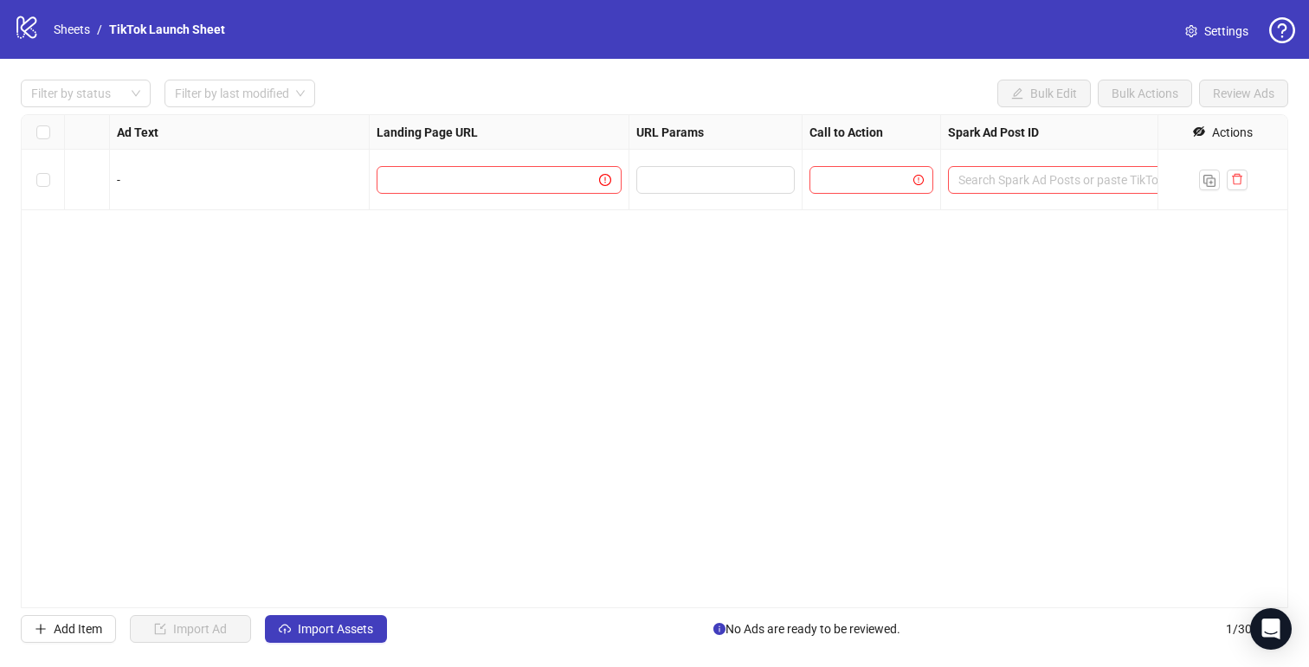
scroll to position [0, 1002]
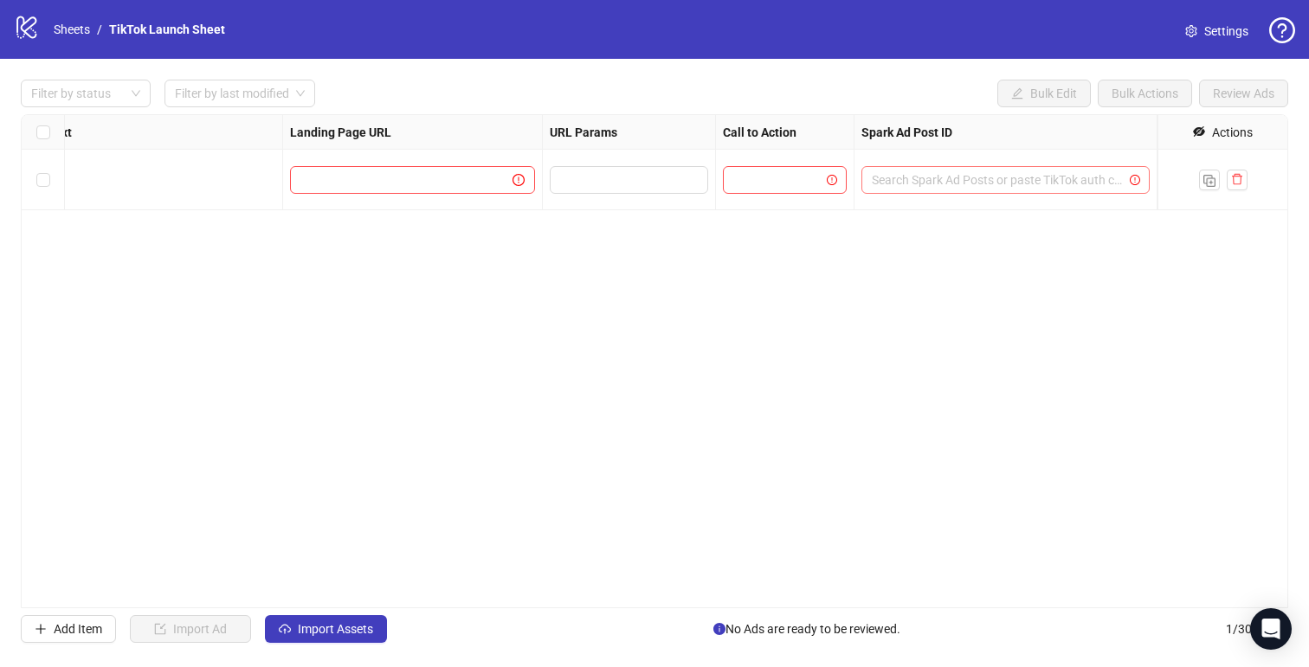
click at [1035, 171] on input "search" at bounding box center [998, 180] width 252 height 26
click at [682, 253] on div "Ad Format Ad Name Campaign & Ad Group Assets Ad Text Landing Page URL URL Param…" at bounding box center [654, 361] width 1267 height 494
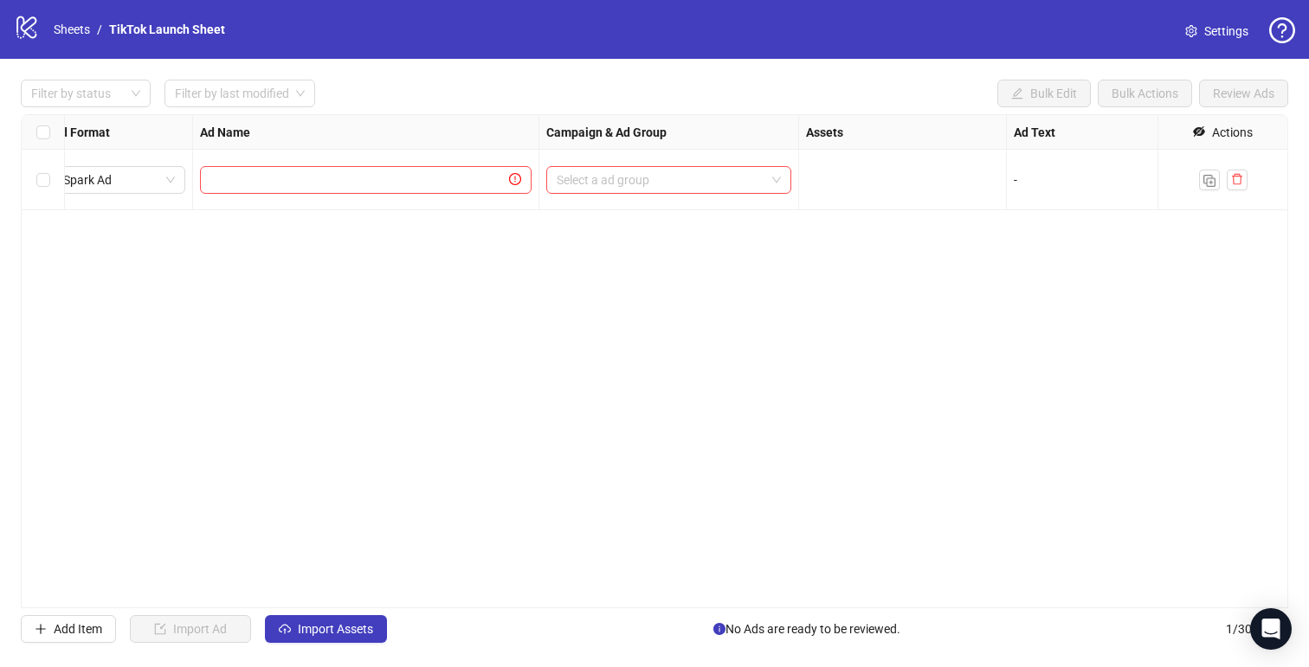
scroll to position [0, 0]
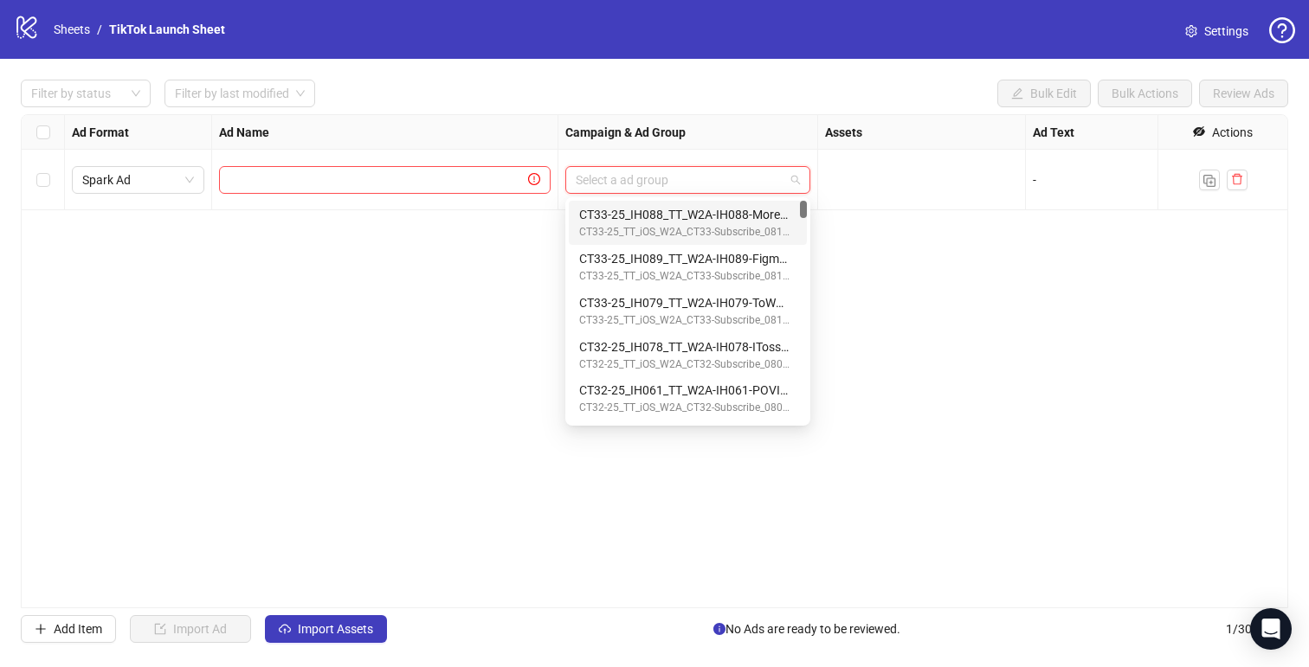
click at [691, 182] on input "search" at bounding box center [680, 180] width 209 height 26
click at [606, 96] on div "Filter by status Filter by last modified Bulk Edit Bulk Actions Review Ads" at bounding box center [654, 94] width 1267 height 28
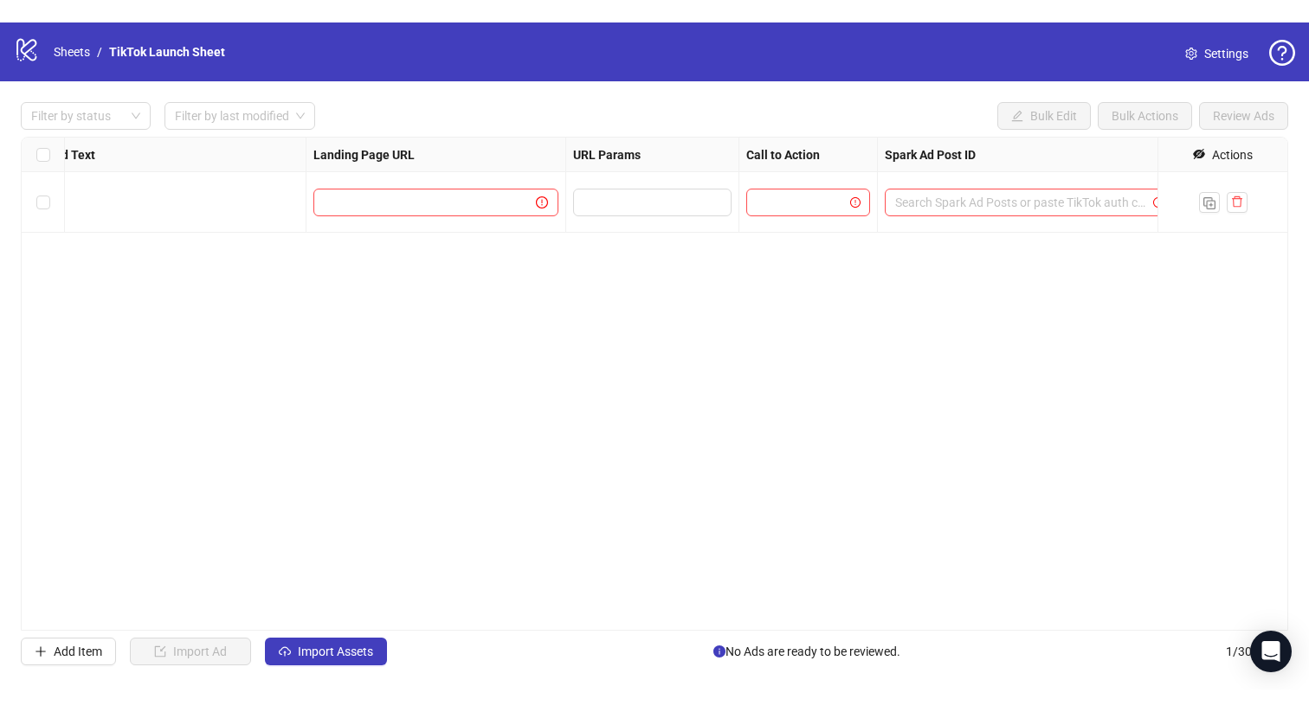
scroll to position [0, 1002]
